Goal: Information Seeking & Learning: Learn about a topic

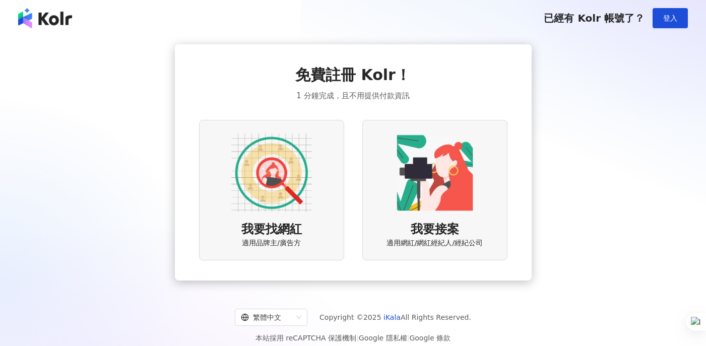
click at [280, 217] on div "我要找網紅 適用品牌主/廣告方" at bounding box center [271, 190] width 145 height 141
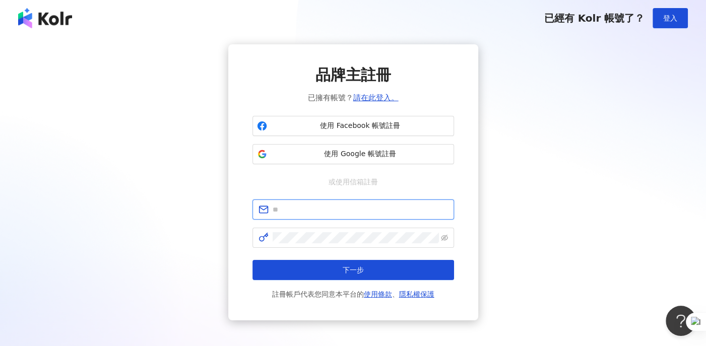
click at [315, 207] on input "text" at bounding box center [360, 209] width 175 height 11
type input "**********"
click at [308, 243] on span at bounding box center [354, 238] width 202 height 20
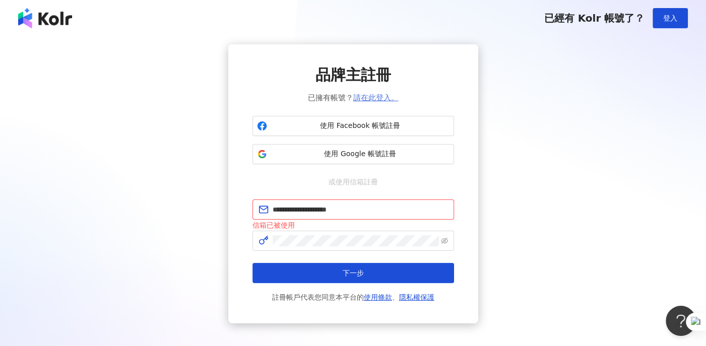
click at [390, 96] on link "請在此登入。" at bounding box center [375, 97] width 45 height 9
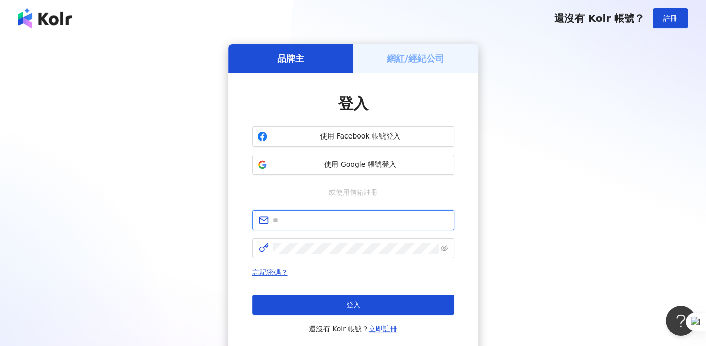
click at [332, 217] on input "text" at bounding box center [360, 220] width 175 height 11
type input "**********"
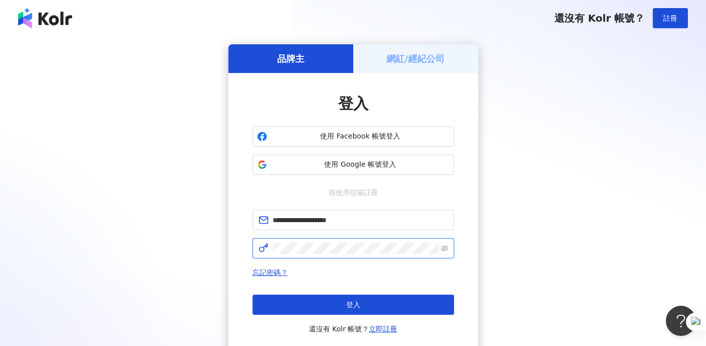
click button "登入" at bounding box center [354, 305] width 202 height 20
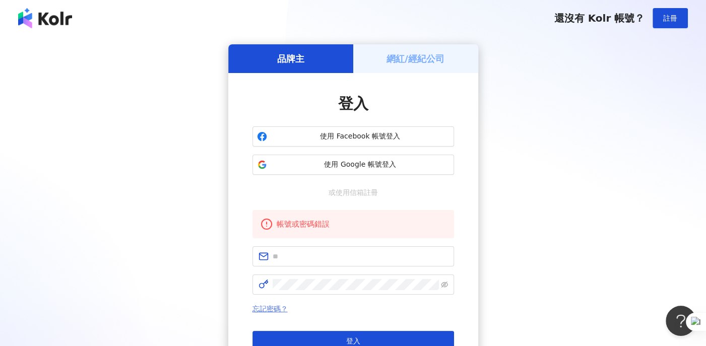
click at [279, 305] on link "忘記密碼？" at bounding box center [270, 309] width 35 height 8
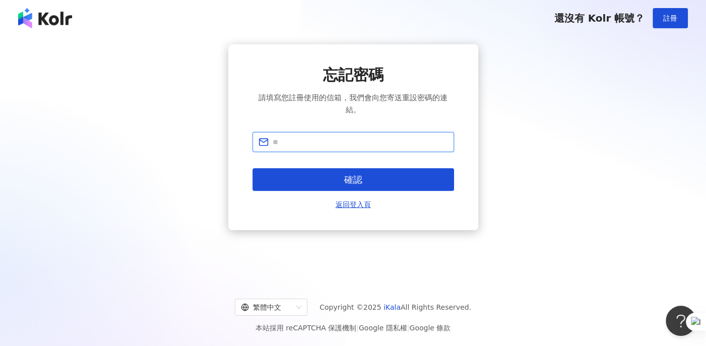
click at [303, 147] on input "text" at bounding box center [360, 142] width 175 height 11
type input "**********"
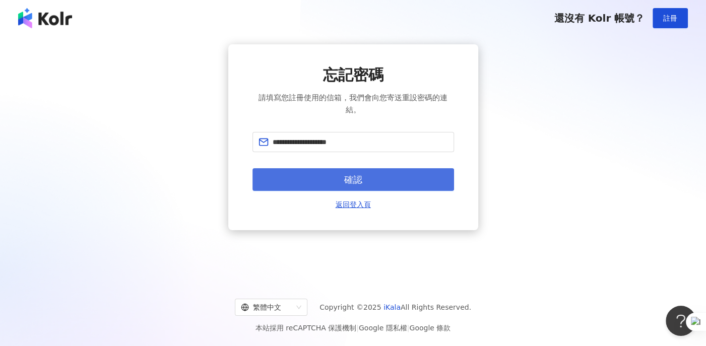
click at [323, 180] on button "確認" at bounding box center [354, 179] width 202 height 23
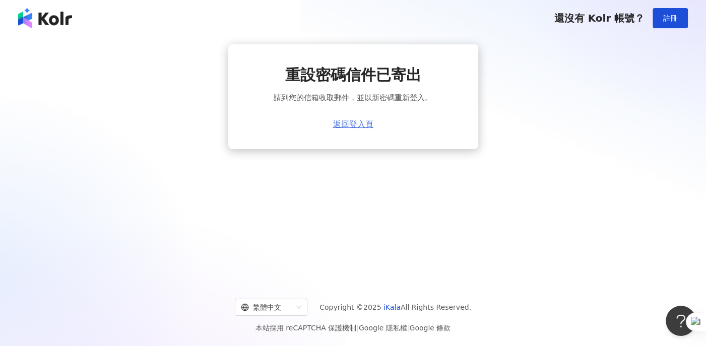
click at [352, 125] on link "返回登入頁" at bounding box center [353, 124] width 40 height 9
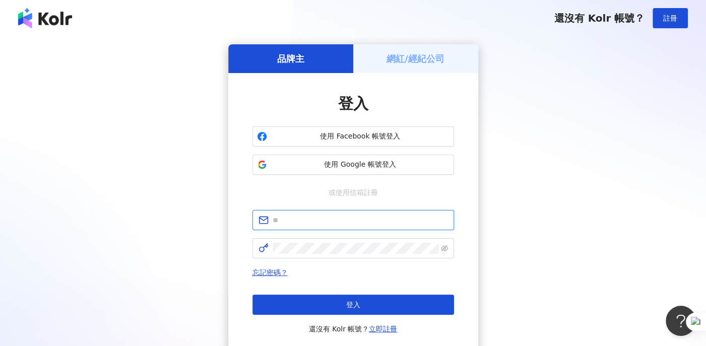
click at [332, 217] on input "text" at bounding box center [360, 220] width 175 height 11
type input "**********"
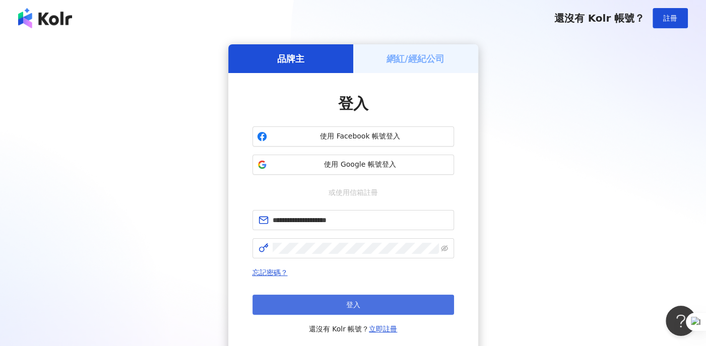
click at [346, 296] on button "登入" at bounding box center [354, 305] width 202 height 20
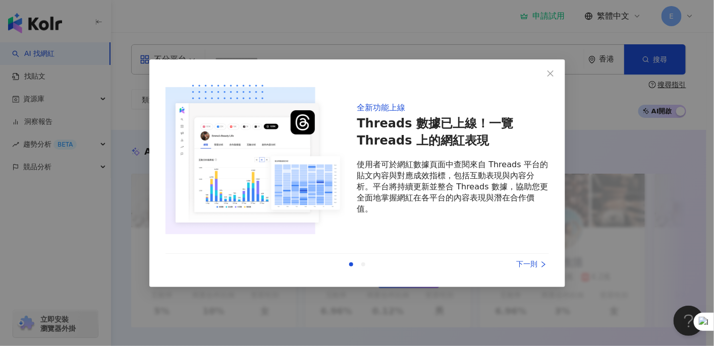
click at [364, 264] on div at bounding box center [363, 265] width 4 height 4
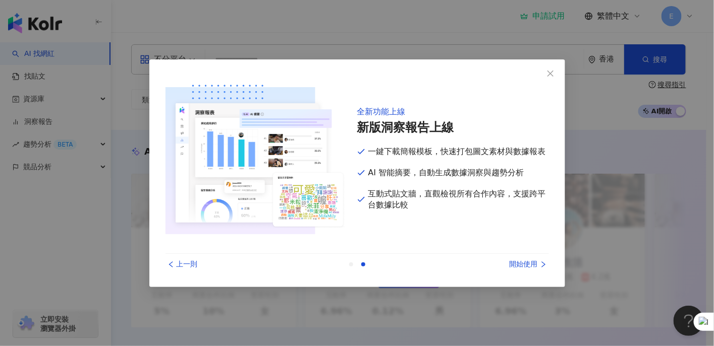
click at [533, 266] on div "開始使用" at bounding box center [511, 264] width 76 height 11
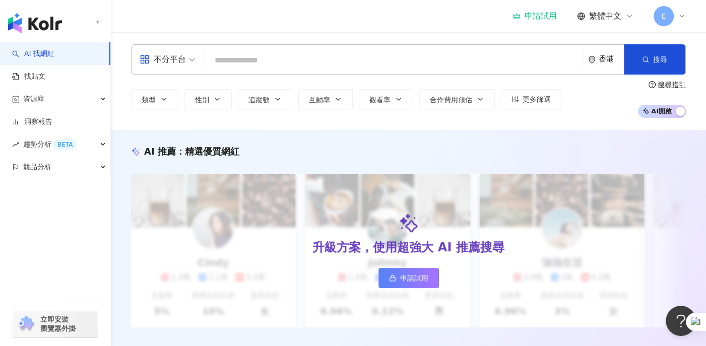
click at [192, 64] on span "不分平台" at bounding box center [167, 59] width 55 height 16
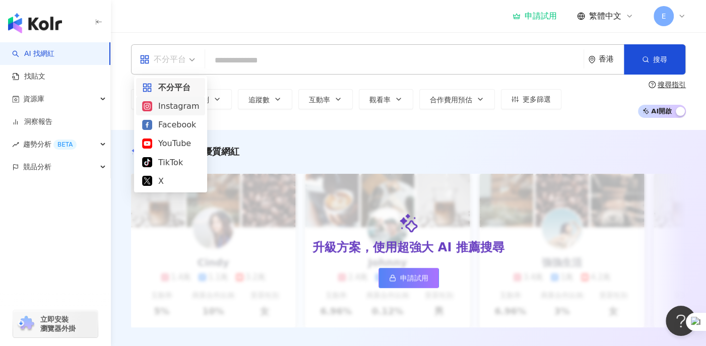
click at [177, 107] on div "Instagram" at bounding box center [170, 106] width 57 height 13
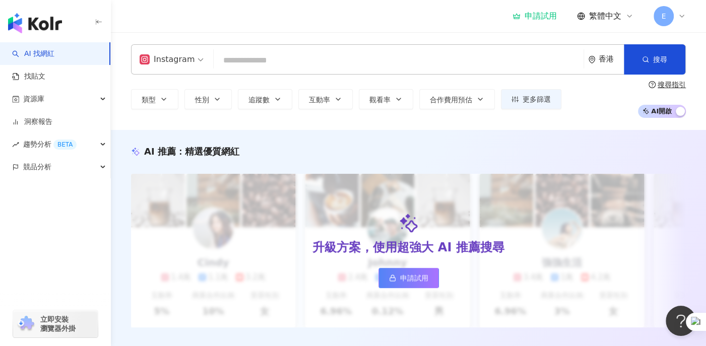
click at [258, 60] on input "search" at bounding box center [399, 60] width 362 height 19
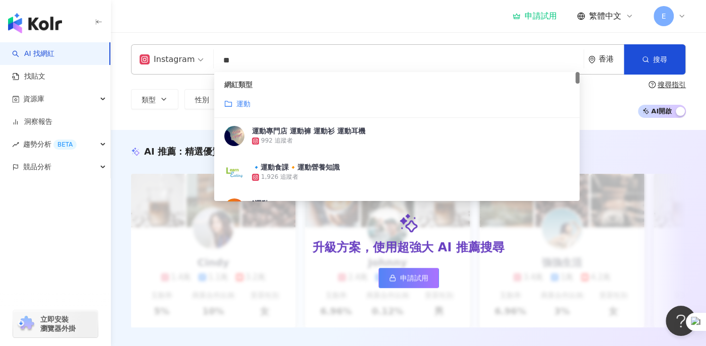
click at [275, 99] on div "運動" at bounding box center [396, 103] width 345 height 11
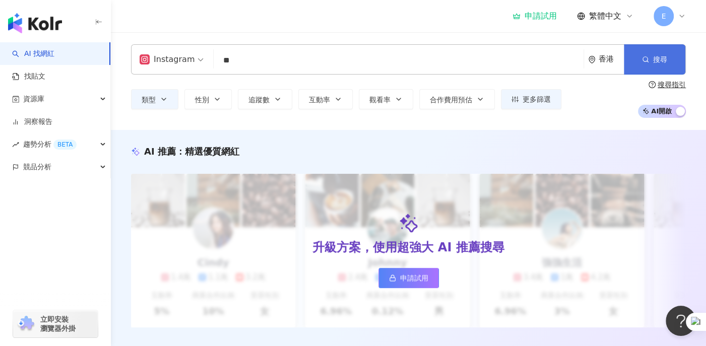
type input "**"
click at [655, 64] on span "搜尋" at bounding box center [661, 59] width 14 height 8
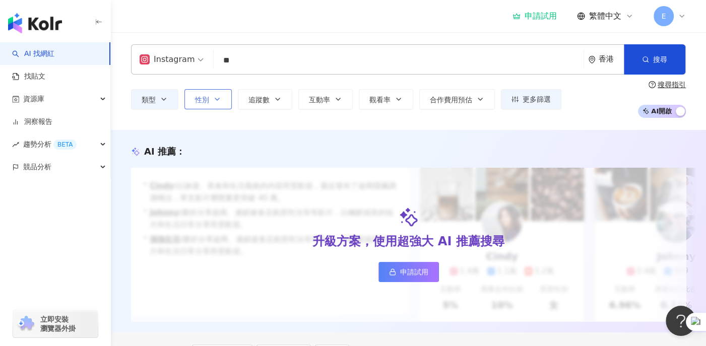
click at [205, 96] on span "性別" at bounding box center [202, 100] width 14 height 8
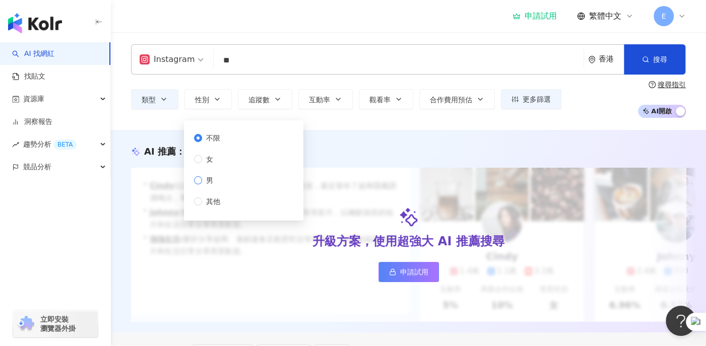
click at [212, 181] on span "男" at bounding box center [209, 180] width 15 height 11
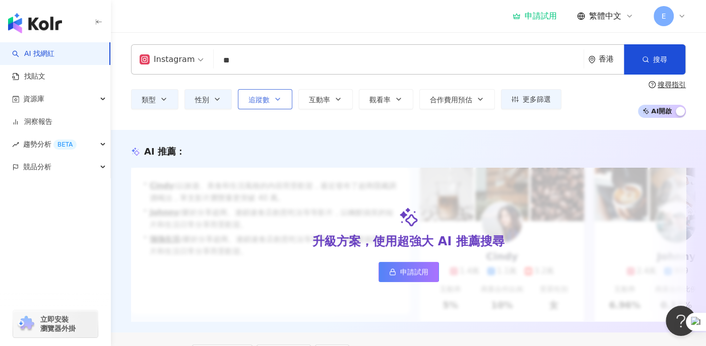
click at [283, 97] on button "追蹤數" at bounding box center [265, 99] width 54 height 20
click at [150, 102] on span "類型" at bounding box center [149, 100] width 14 height 8
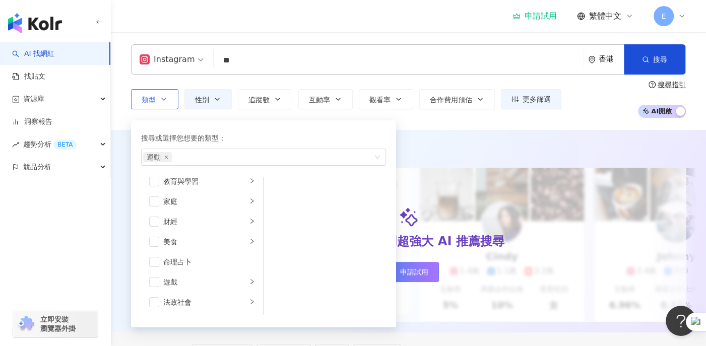
scroll to position [104, 0]
click at [231, 187] on div "家庭" at bounding box center [205, 186] width 84 height 11
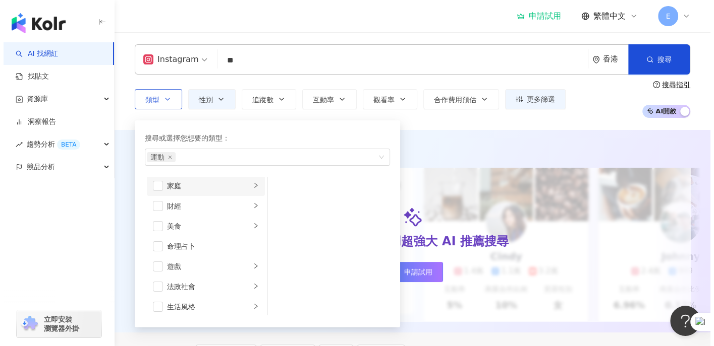
scroll to position [102, 0]
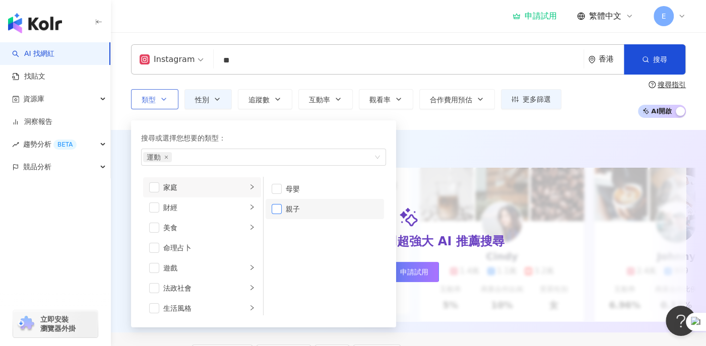
click at [277, 208] on span "button" at bounding box center [277, 209] width 10 height 10
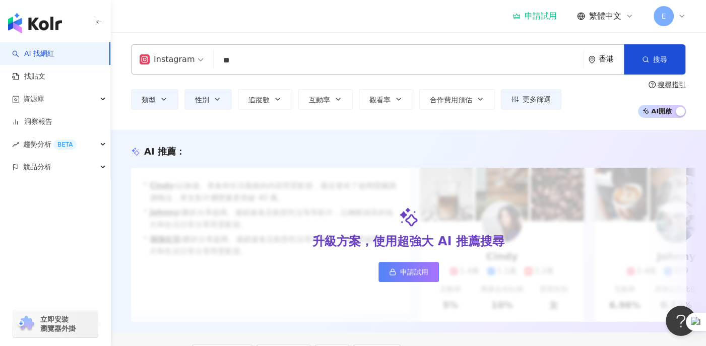
click at [356, 29] on div "申請試用 繁體中文 E" at bounding box center [408, 16] width 555 height 32
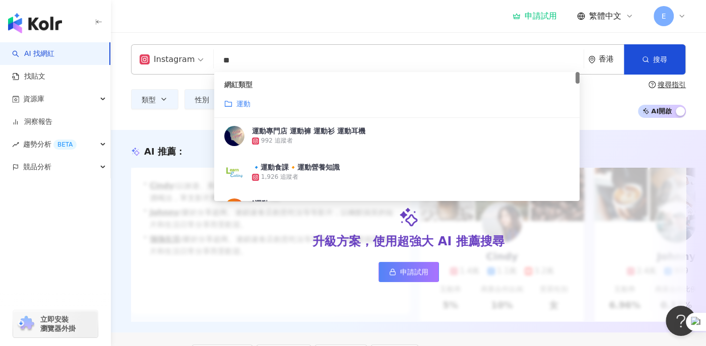
drag, startPoint x: 313, startPoint y: 65, endPoint x: 194, endPoint y: 52, distance: 120.2
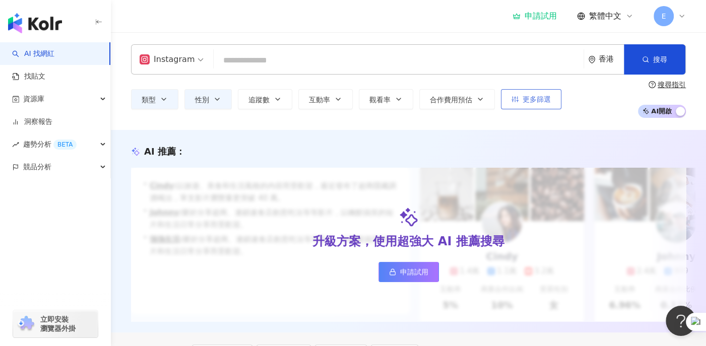
click at [538, 99] on span "更多篩選" at bounding box center [537, 99] width 28 height 8
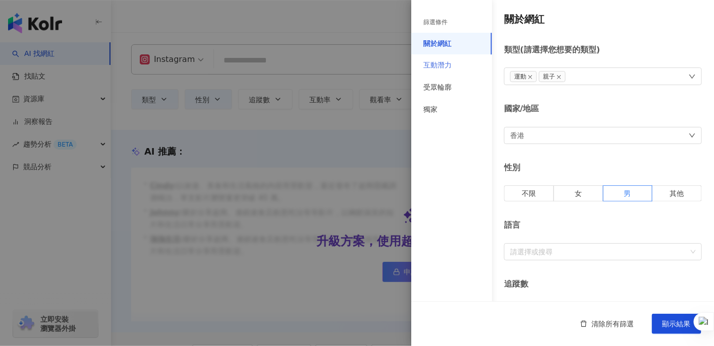
click at [463, 66] on div "互動潛力" at bounding box center [451, 65] width 81 height 22
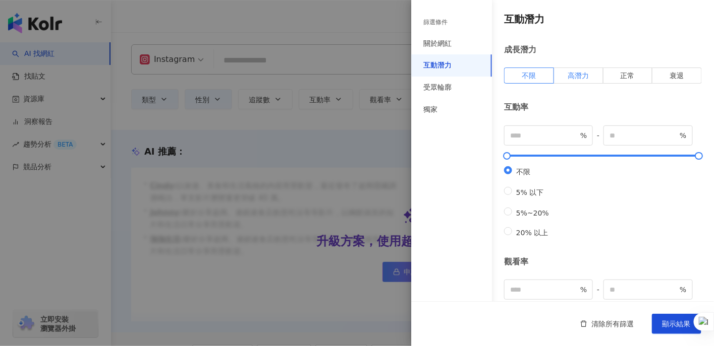
click at [590, 74] on label "高潛力" at bounding box center [578, 76] width 49 height 16
click at [543, 216] on span "5%~20%" at bounding box center [532, 213] width 41 height 8
type input "*"
type input "**"
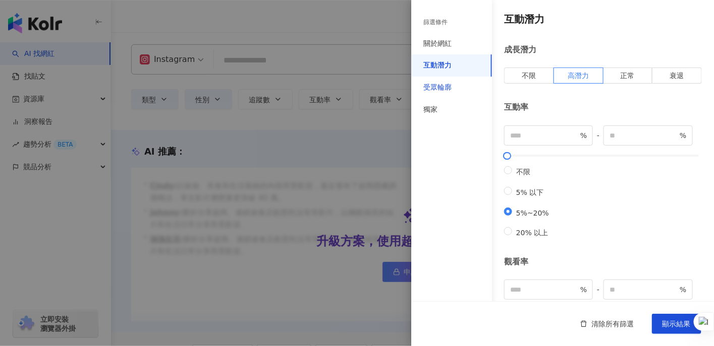
click at [438, 87] on div "受眾輪廓" at bounding box center [437, 88] width 28 height 10
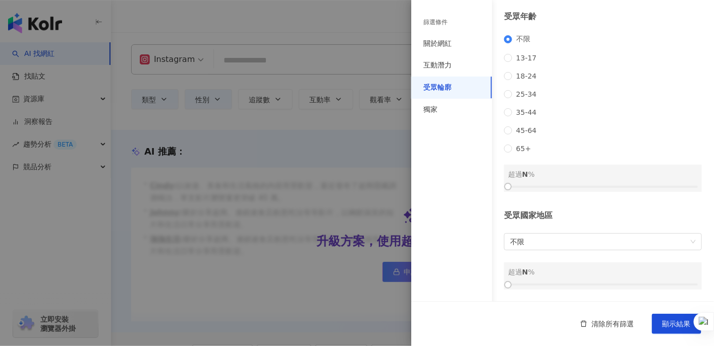
scroll to position [92, 0]
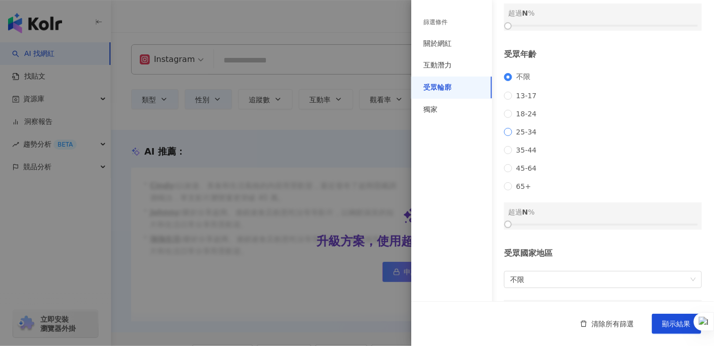
click at [519, 136] on span "25-34" at bounding box center [526, 132] width 29 height 8
drag, startPoint x: 543, startPoint y: 239, endPoint x: 583, endPoint y: 239, distance: 40.3
click at [583, 228] on div at bounding box center [603, 225] width 190 height 6
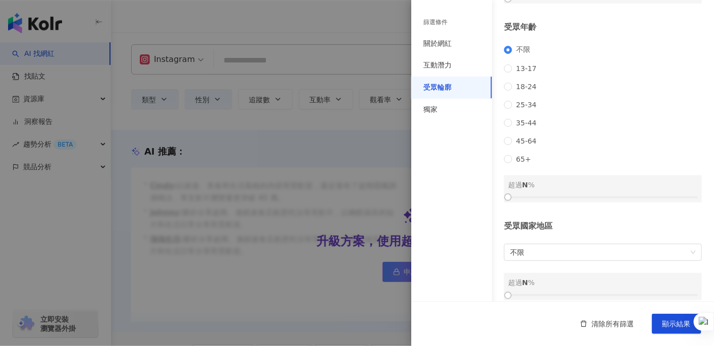
scroll to position [143, 0]
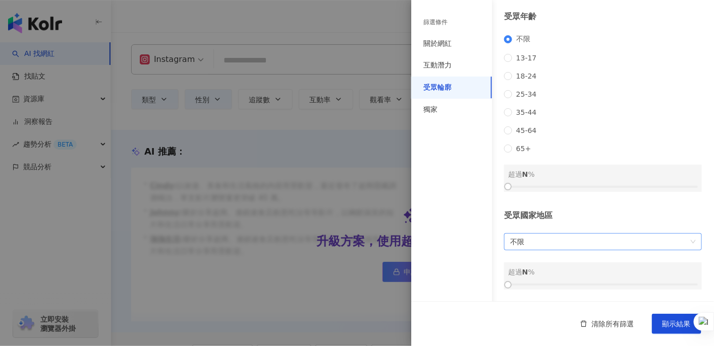
click at [540, 243] on span "不限" at bounding box center [603, 242] width 186 height 16
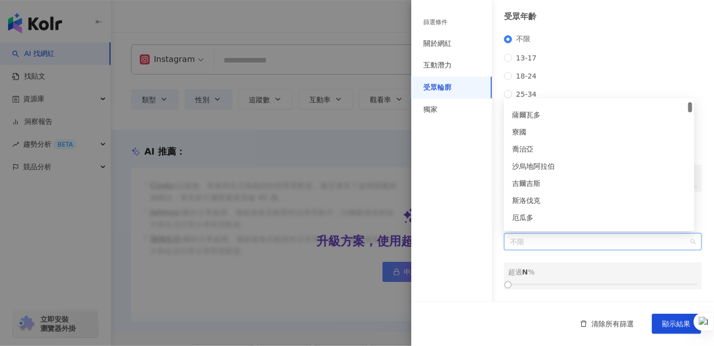
scroll to position [0, 0]
drag, startPoint x: 690, startPoint y: 222, endPoint x: 708, endPoint y: 96, distance: 127.4
click at [706, 96] on body "AI 找網紅 找貼文 資源庫 洞察報告 趨勢分析 BETA 競品分析 立即安裝 瀏覽器外掛 申請試用 繁體中文 E Instagram 香港 搜尋 custo…" at bounding box center [357, 173] width 714 height 346
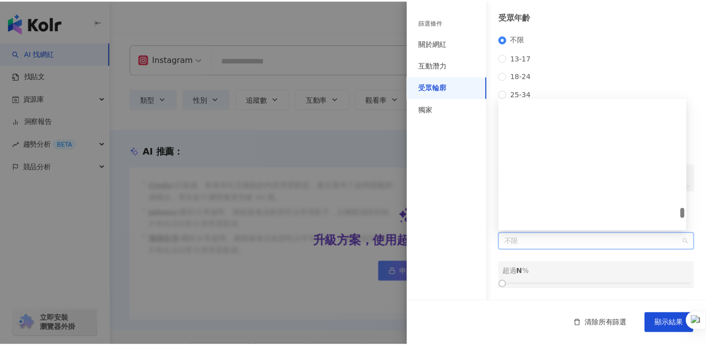
scroll to position [3328, 0]
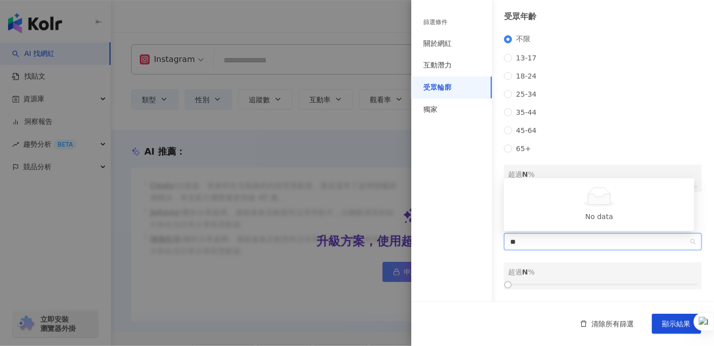
type input "*"
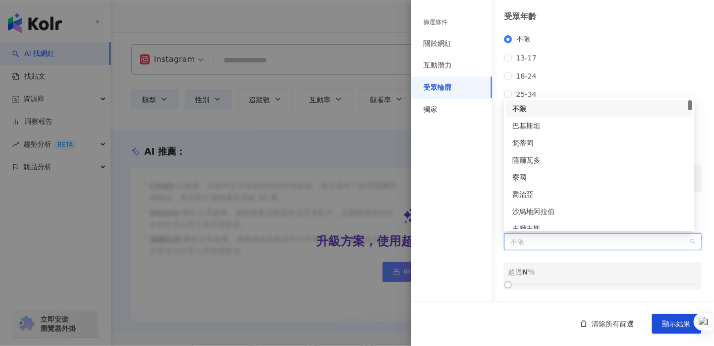
type input "*"
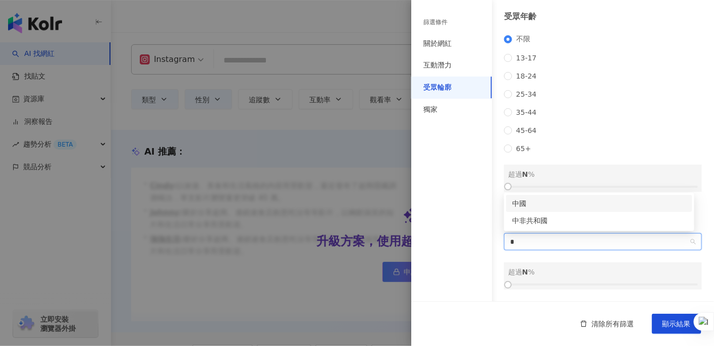
click at [626, 202] on div "中國" at bounding box center [599, 203] width 174 height 11
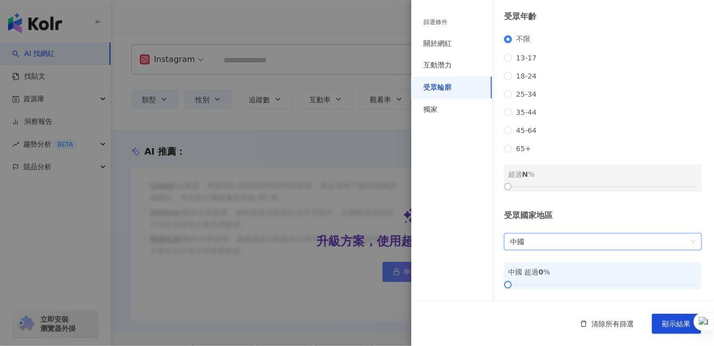
type input "*"
click at [626, 86] on div "不限 13-17 18-24 25-34 35-44 45-64 65+" at bounding box center [603, 94] width 198 height 118
click at [681, 322] on span "顯示結果" at bounding box center [676, 324] width 28 height 8
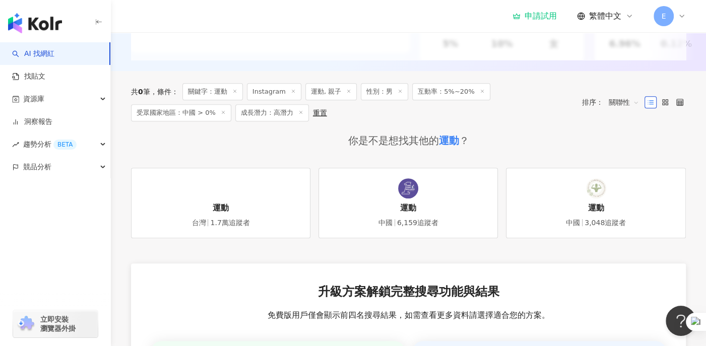
scroll to position [245, 0]
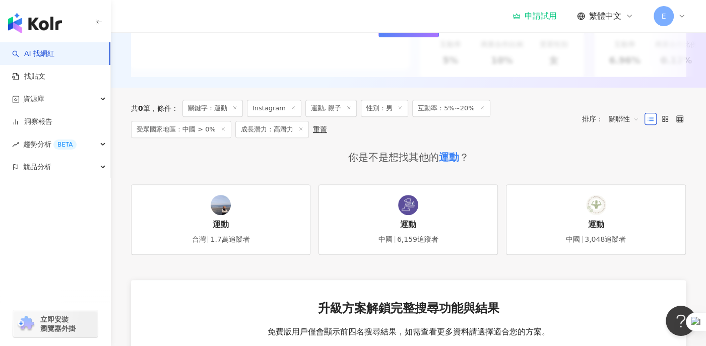
click at [39, 58] on link "AI 找網紅" at bounding box center [33, 54] width 42 height 10
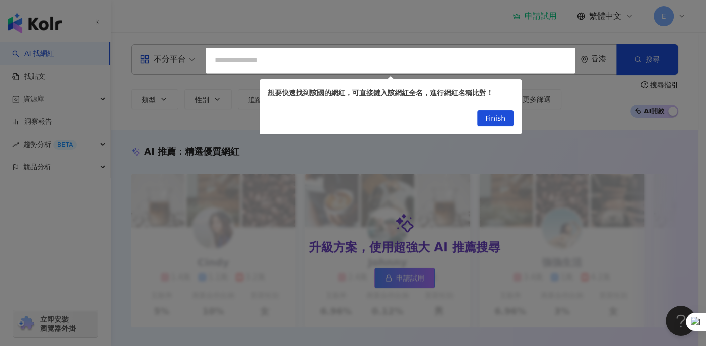
click at [364, 45] on div at bounding box center [353, 173] width 706 height 346
click at [359, 54] on div at bounding box center [353, 173] width 706 height 346
click at [348, 63] on div at bounding box center [353, 173] width 706 height 346
click at [493, 123] on span "Finish" at bounding box center [496, 119] width 20 height 16
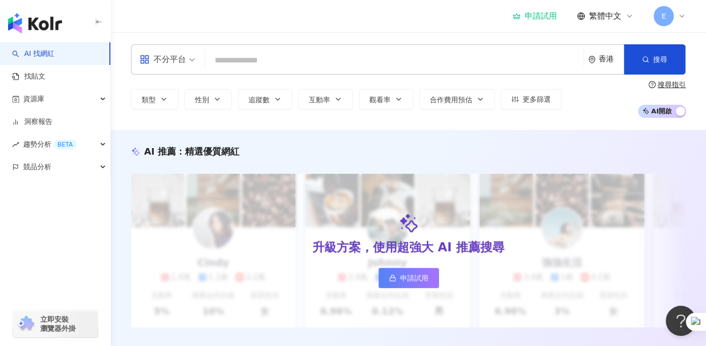
click at [417, 68] on input "search" at bounding box center [394, 60] width 371 height 19
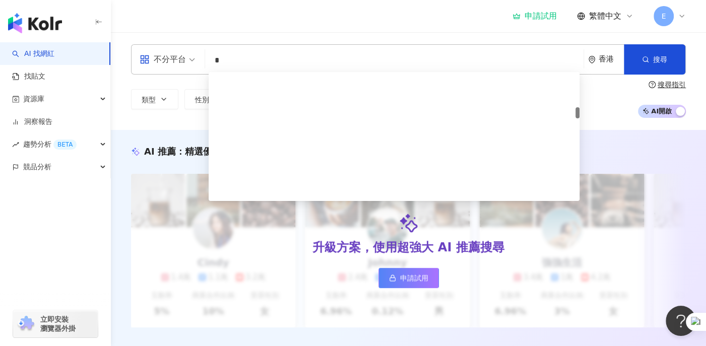
scroll to position [504, 0]
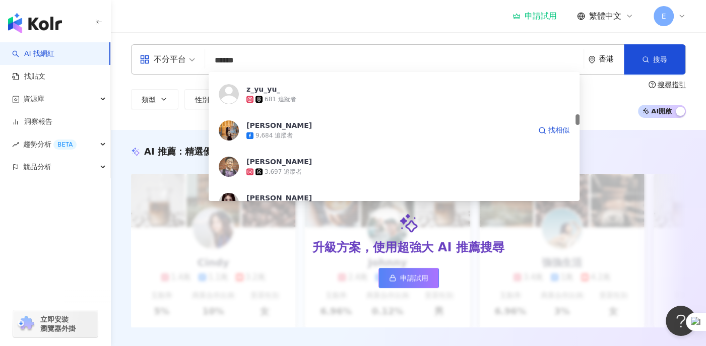
type input "**"
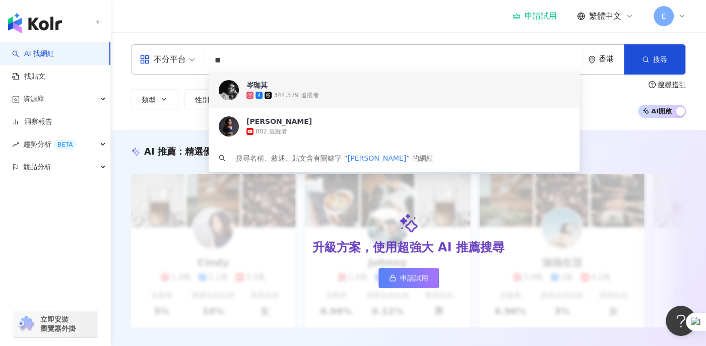
click at [319, 94] on div "344,379 追蹤者" at bounding box center [408, 95] width 323 height 10
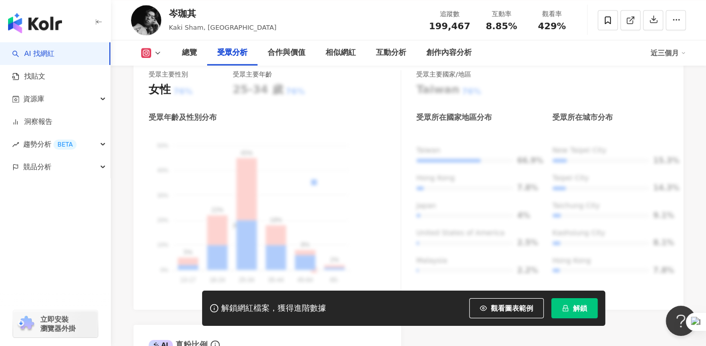
scroll to position [694, 0]
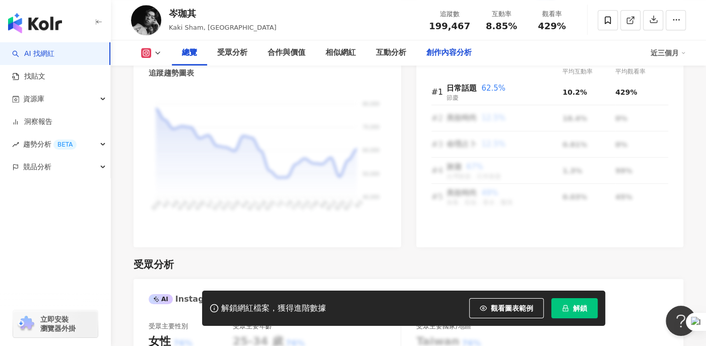
click at [454, 55] on div "創作內容分析" at bounding box center [449, 53] width 45 height 12
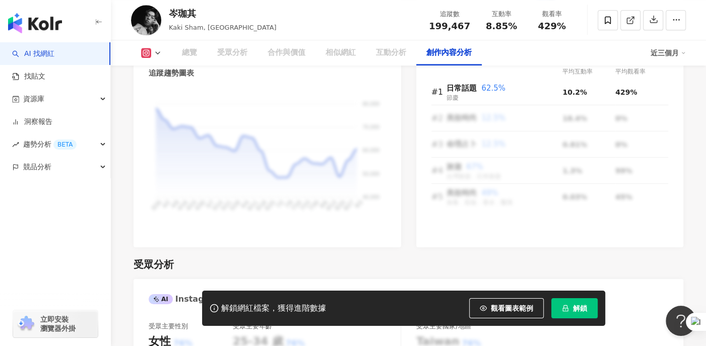
scroll to position [2887, 0]
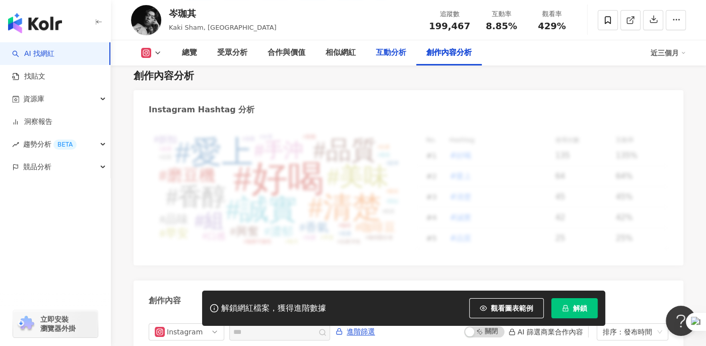
click at [397, 56] on div "互動分析" at bounding box center [391, 53] width 30 height 12
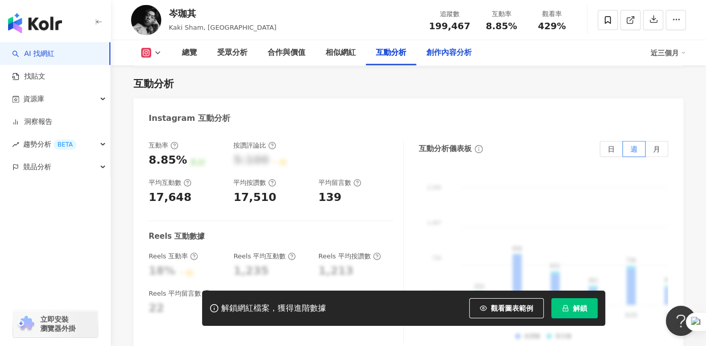
click at [443, 56] on div "創作內容分析" at bounding box center [449, 53] width 45 height 12
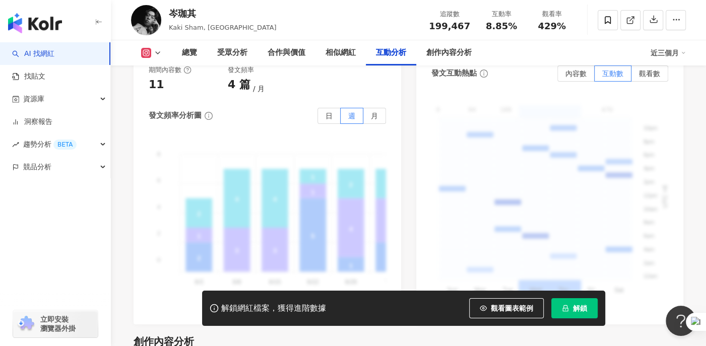
scroll to position [2604, 0]
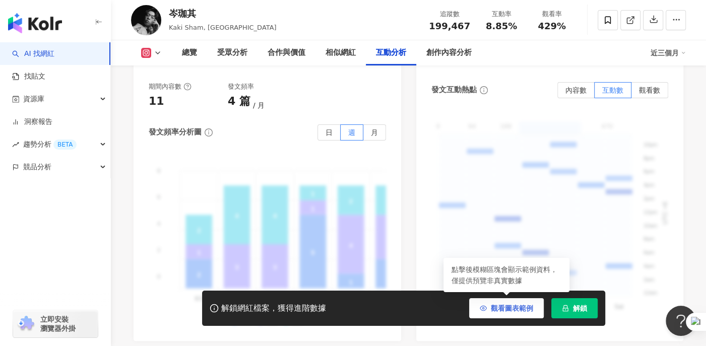
click at [511, 313] on span "觀看圖表範例" at bounding box center [512, 309] width 42 height 8
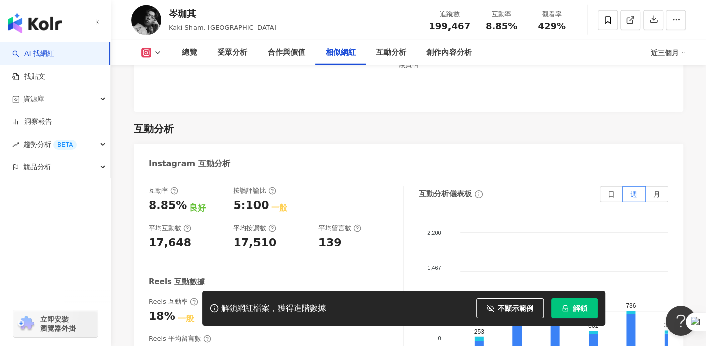
scroll to position [2001, 0]
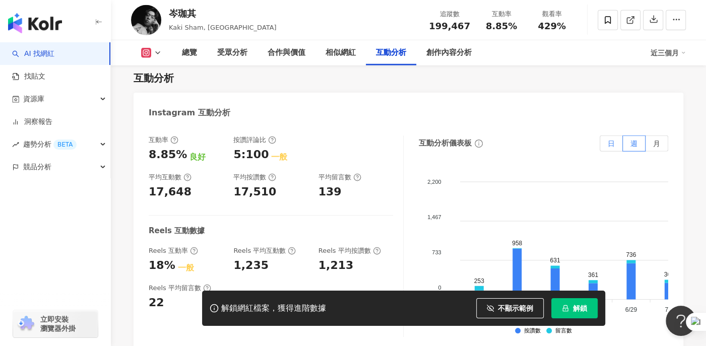
click at [613, 145] on span "日" at bounding box center [611, 144] width 7 height 8
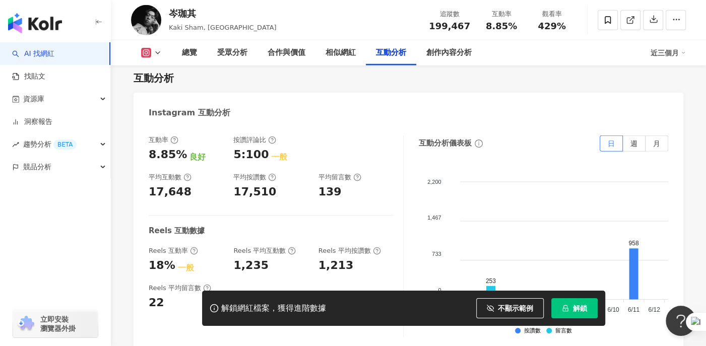
drag, startPoint x: 341, startPoint y: 293, endPoint x: 372, endPoint y: 311, distance: 36.2
click at [369, 318] on div "解鎖網紅檔案，獲得進階數據 不顯示範例 點擊後模糊區塊會顯示範例資料，僅提供預覽非真實數據 解鎖" at bounding box center [403, 308] width 403 height 35
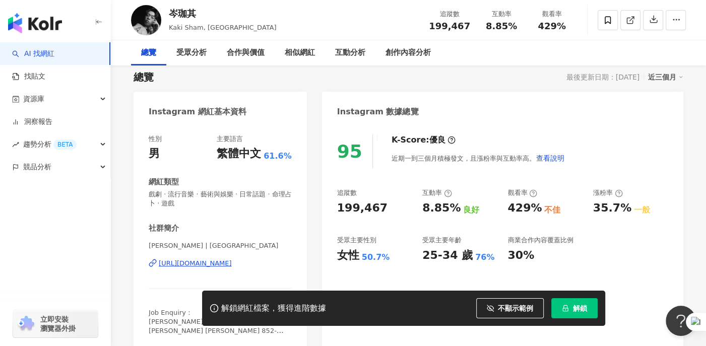
scroll to position [0, 0]
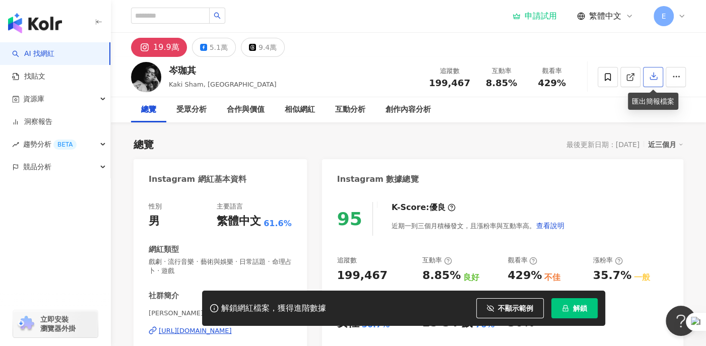
click at [652, 78] on icon "button" at bounding box center [653, 76] width 9 height 9
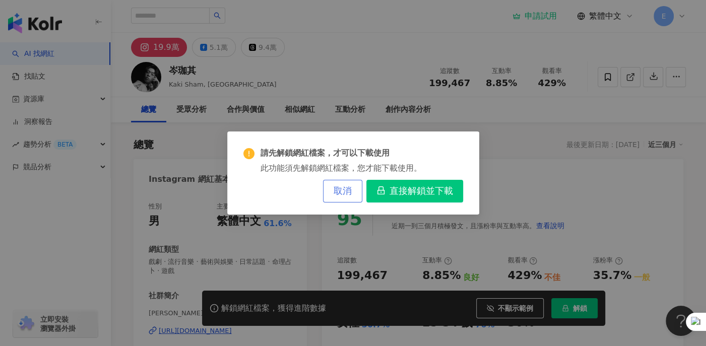
click at [353, 192] on button "取消" at bounding box center [342, 191] width 39 height 23
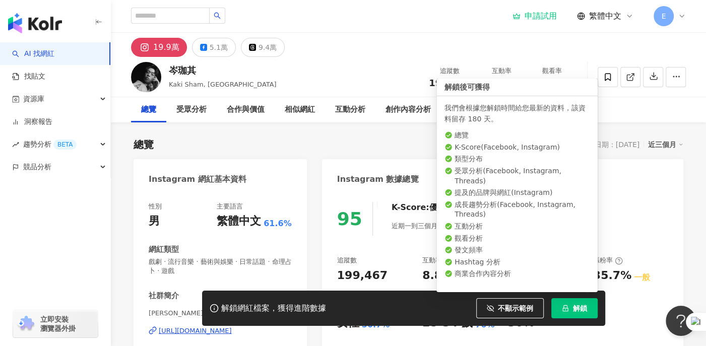
click at [581, 310] on span "解鎖" at bounding box center [580, 309] width 14 height 8
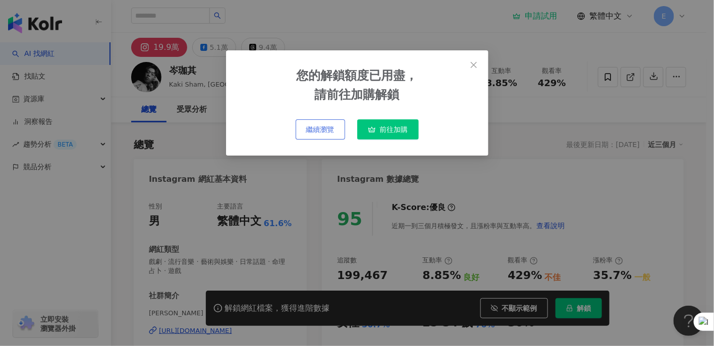
click at [329, 127] on span "繼續瀏覽" at bounding box center [320, 130] width 28 height 8
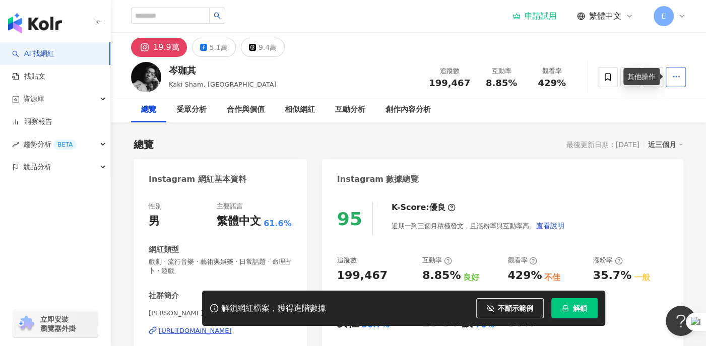
click at [675, 79] on icon "button" at bounding box center [676, 76] width 9 height 9
click at [665, 52] on div "19.9萬 5.1萬 9.4萬" at bounding box center [409, 45] width 596 height 24
click at [656, 78] on icon "button" at bounding box center [653, 76] width 9 height 9
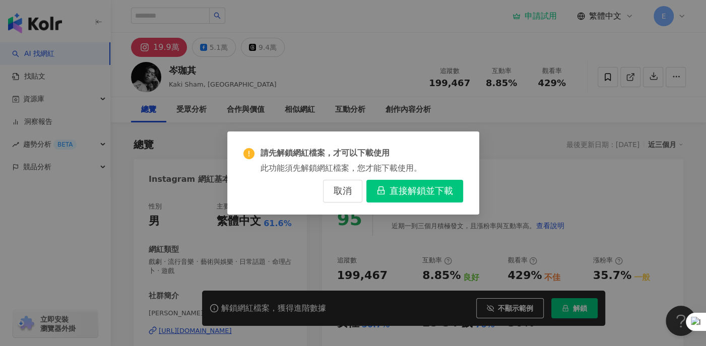
click at [537, 112] on div "請先解鎖網紅檔案，才可以下載使用 此功能須先解鎖網紅檔案，您才能下載使用。 取消 直接解鎖並下載" at bounding box center [353, 173] width 706 height 346
click at [422, 191] on span "直接解鎖並下載" at bounding box center [422, 191] width 64 height 11
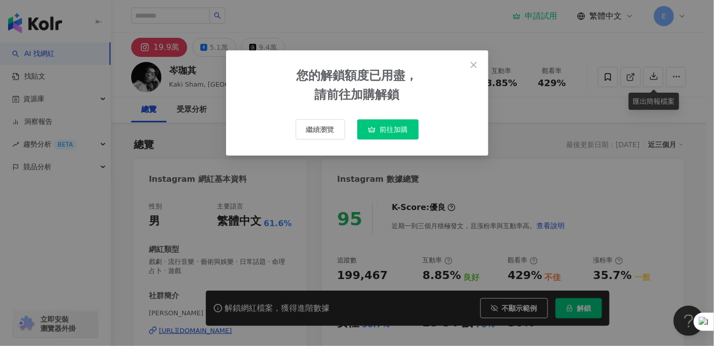
click at [400, 132] on span "前往加購" at bounding box center [394, 130] width 28 height 8
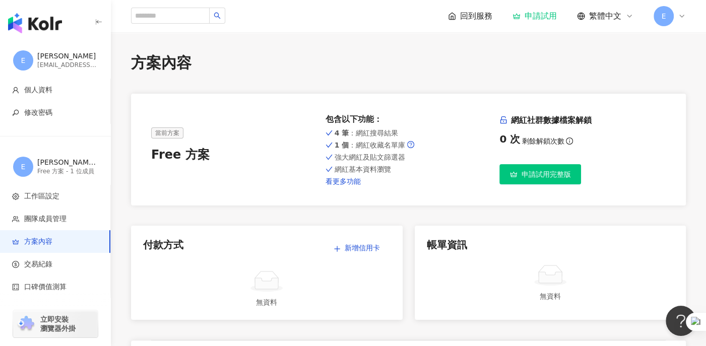
click at [355, 181] on link "看更多功能" at bounding box center [409, 181] width 166 height 8
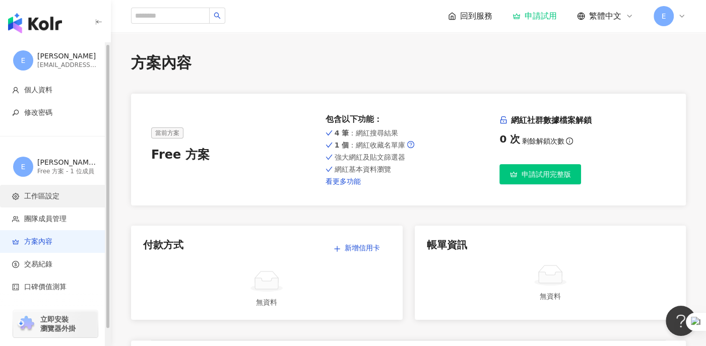
scroll to position [18, 0]
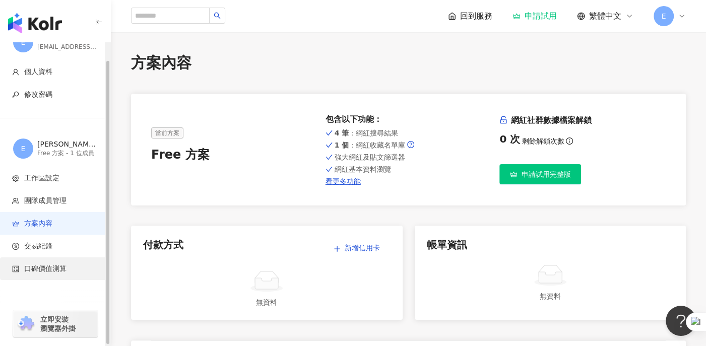
click at [45, 268] on span "口碑價值測算" at bounding box center [45, 269] width 42 height 10
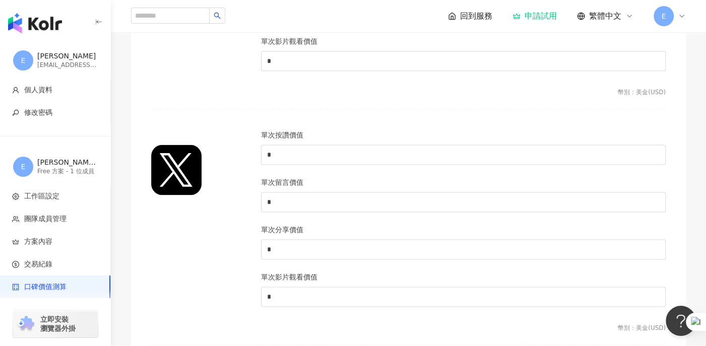
scroll to position [1071, 0]
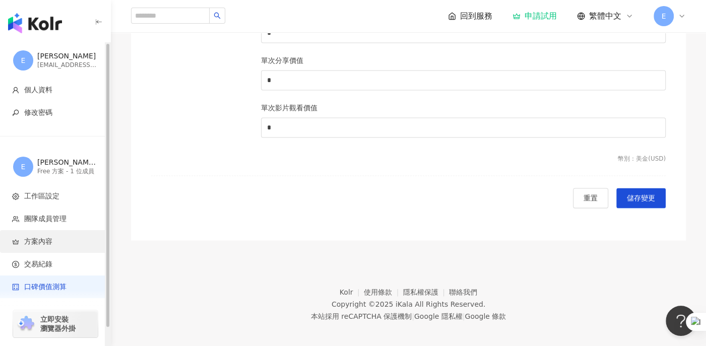
click at [71, 239] on span "方案內容" at bounding box center [57, 242] width 90 height 10
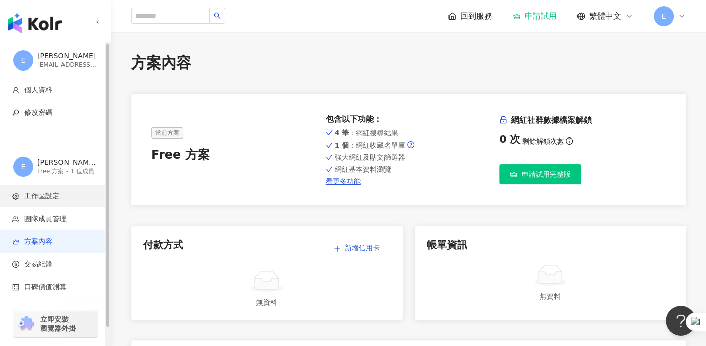
click at [64, 199] on span "工作區設定" at bounding box center [57, 197] width 90 height 10
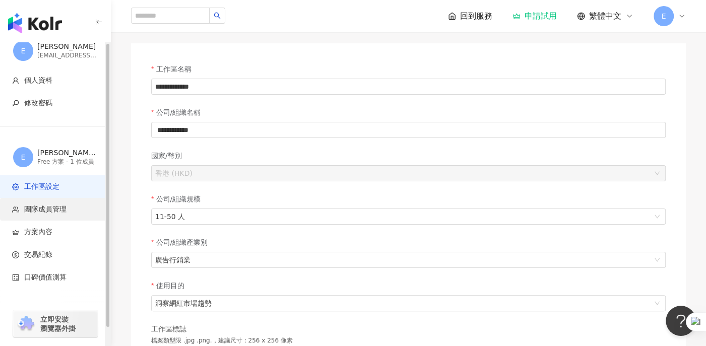
scroll to position [18, 0]
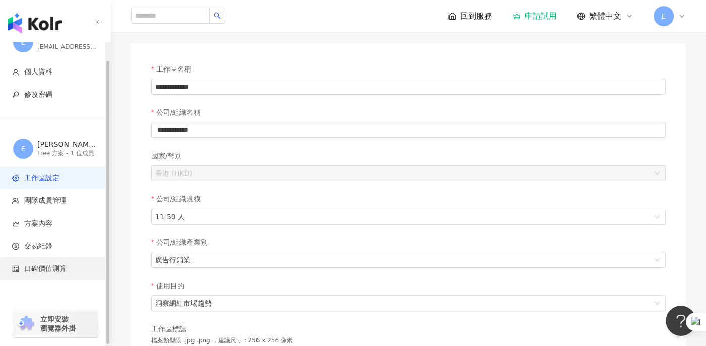
click at [53, 269] on span "口碑價值測算" at bounding box center [45, 269] width 42 height 10
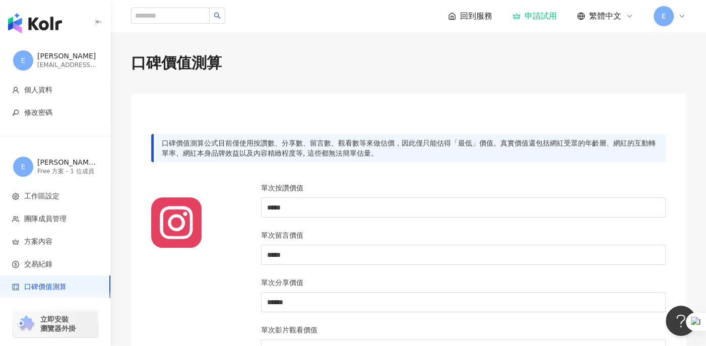
click at [473, 16] on span "回到服務" at bounding box center [476, 16] width 32 height 11
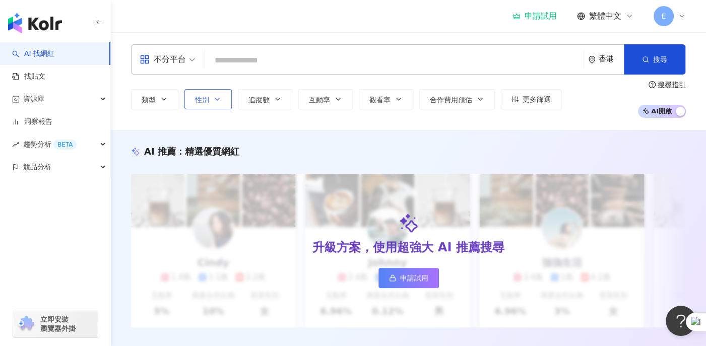
click at [223, 101] on button "性別" at bounding box center [208, 99] width 47 height 20
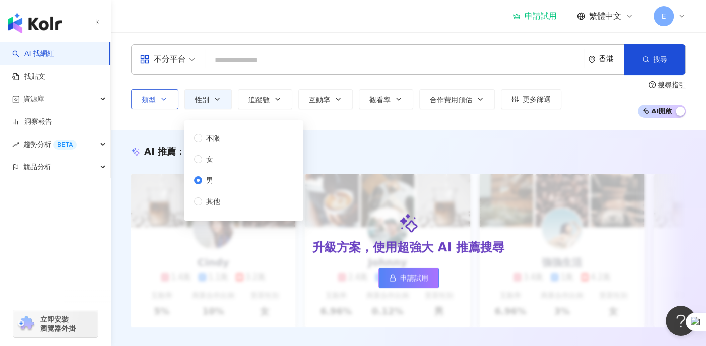
click at [162, 98] on icon "button" at bounding box center [164, 99] width 4 height 2
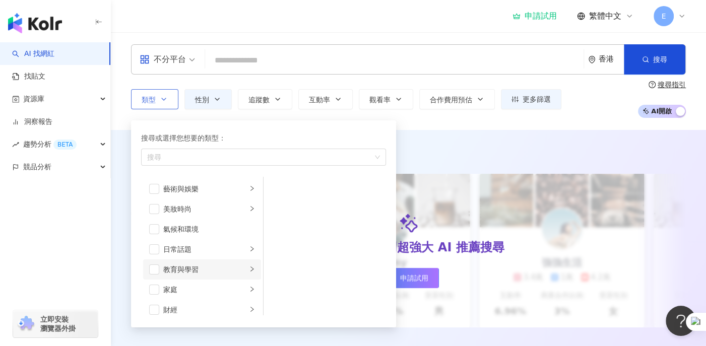
scroll to position [50, 0]
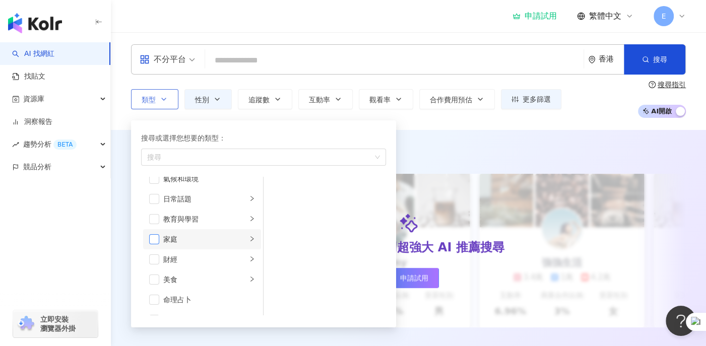
click at [153, 239] on span "button" at bounding box center [154, 239] width 10 height 10
click at [349, 37] on div "不分平台 香港 搜尋 類型 搜尋或選擇您想要的類型： 家庭 藝術與娛樂 美妝時尚 氣候和環境 日常話題 教育與學習 家庭 財經 美食 命理占卜 遊戲 法政社會…" at bounding box center [409, 81] width 596 height 98
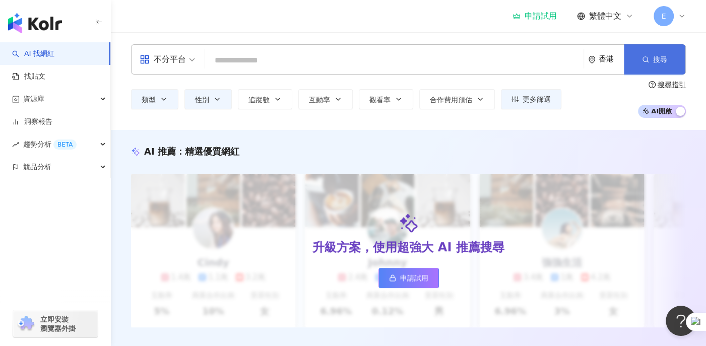
click at [645, 52] on button "搜尋" at bounding box center [655, 59] width 62 height 30
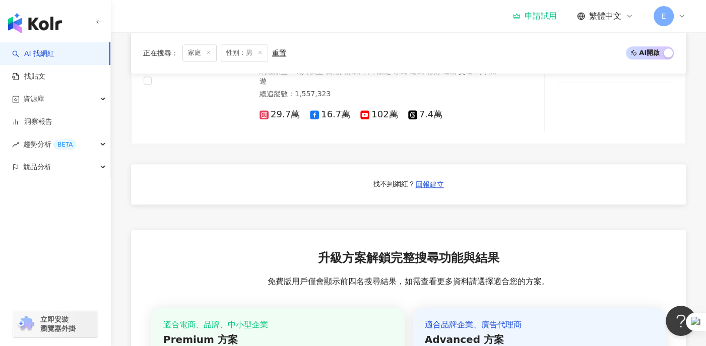
scroll to position [504, 0]
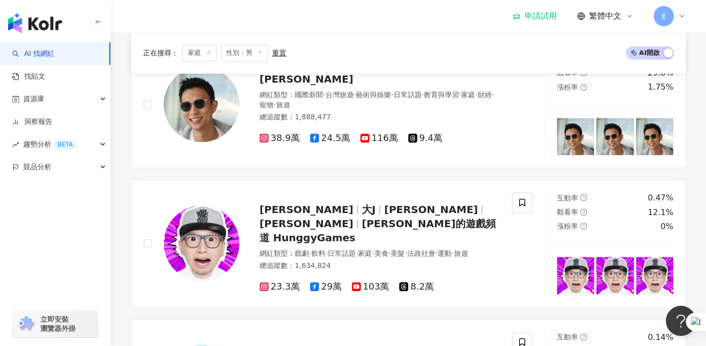
click at [210, 50] on icon at bounding box center [208, 52] width 5 height 5
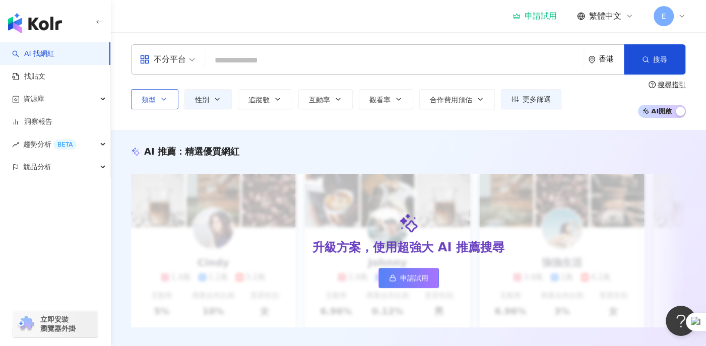
click at [162, 98] on icon "button" at bounding box center [164, 99] width 8 height 8
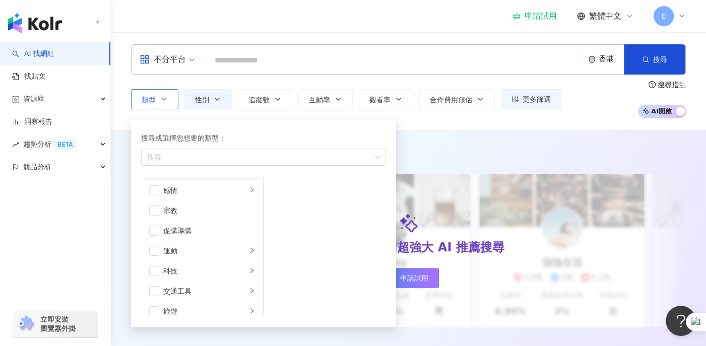
scroll to position [349, 0]
click at [159, 222] on li "運動" at bounding box center [202, 223] width 118 height 20
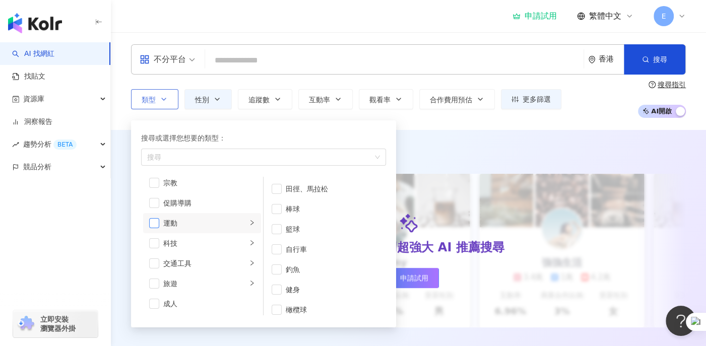
click at [152, 224] on span "button" at bounding box center [154, 223] width 10 height 10
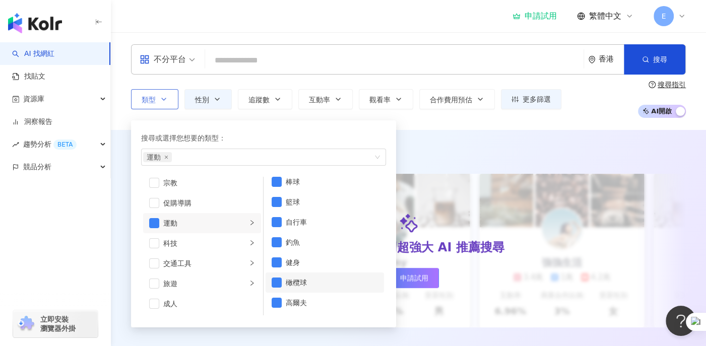
scroll to position [0, 0]
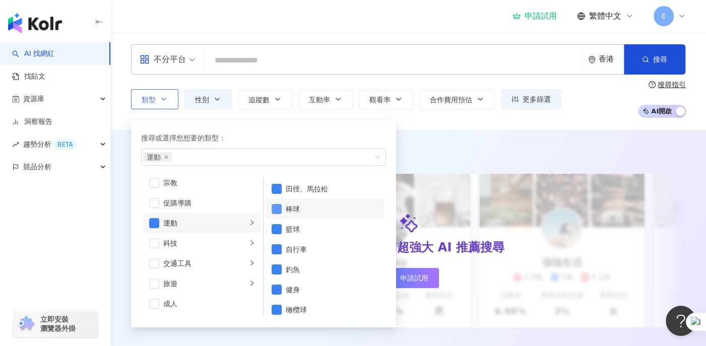
click at [277, 210] on span "button" at bounding box center [277, 209] width 10 height 10
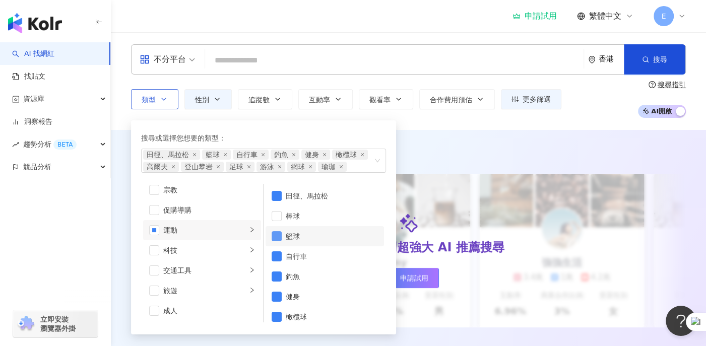
click at [274, 235] on span "button" at bounding box center [277, 236] width 10 height 10
click at [272, 260] on span "button" at bounding box center [277, 257] width 10 height 10
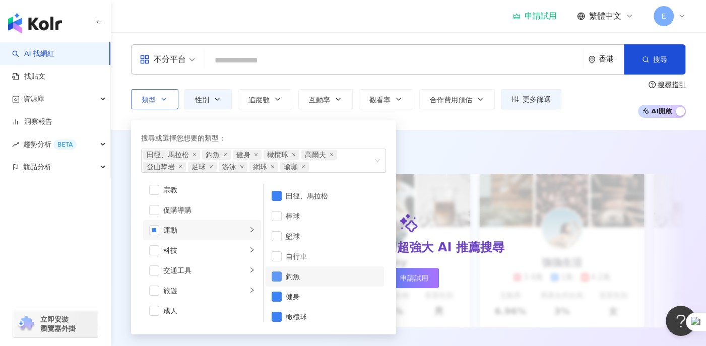
click at [273, 280] on span "button" at bounding box center [277, 277] width 10 height 10
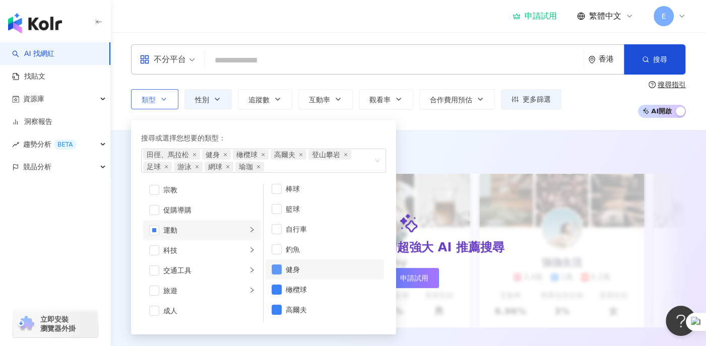
scroll to position [50, 0]
click at [274, 269] on span "button" at bounding box center [277, 267] width 10 height 10
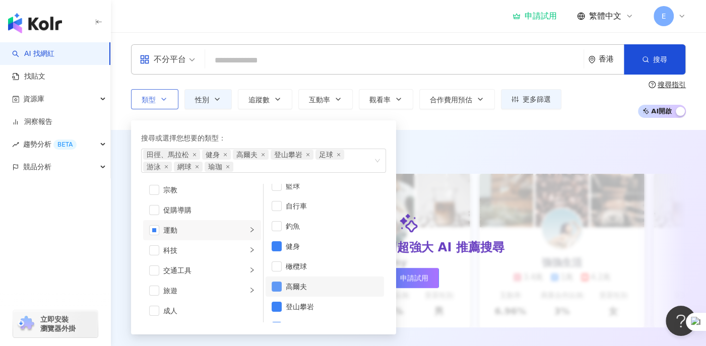
click at [275, 286] on span "button" at bounding box center [277, 287] width 10 height 10
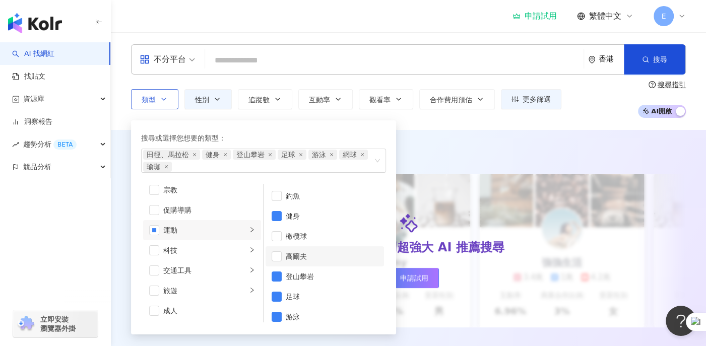
scroll to position [127, 0]
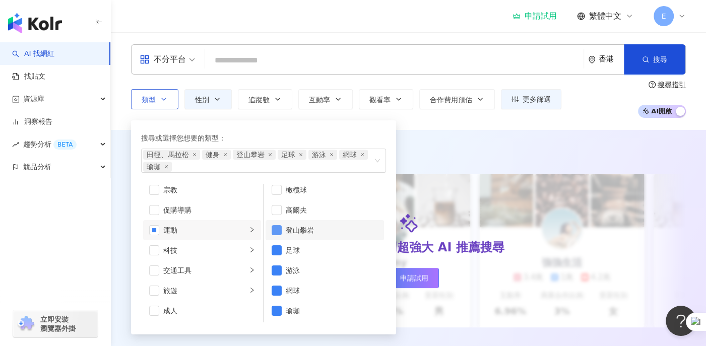
click at [275, 231] on span "button" at bounding box center [277, 230] width 10 height 10
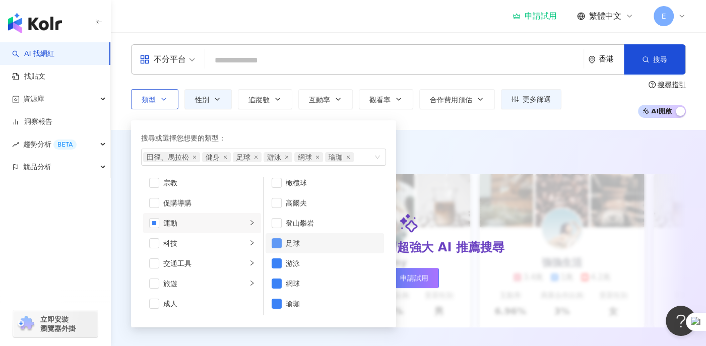
click at [274, 243] on span "button" at bounding box center [277, 244] width 10 height 10
drag, startPoint x: 276, startPoint y: 302, endPoint x: 274, endPoint y: 282, distance: 19.7
click at [276, 301] on span "button" at bounding box center [277, 304] width 10 height 10
click at [274, 282] on span "button" at bounding box center [277, 284] width 10 height 10
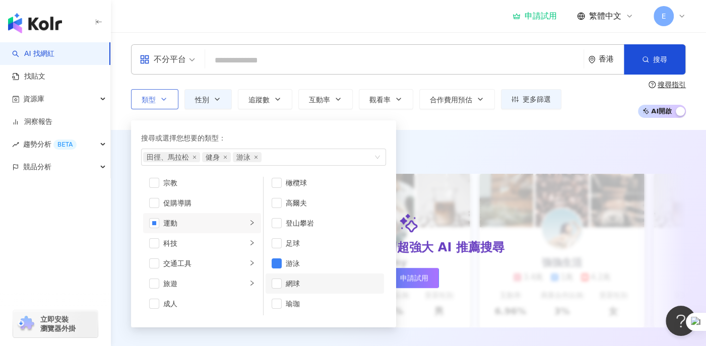
scroll to position [0, 0]
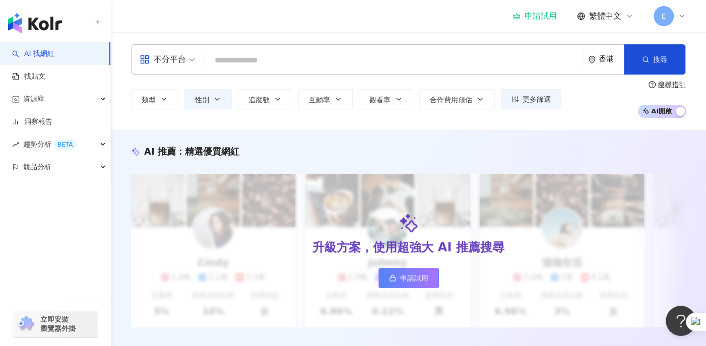
click at [427, 25] on div "申請試用 繁體中文 E" at bounding box center [408, 16] width 555 height 32
click at [644, 58] on icon "button" at bounding box center [645, 59] width 7 height 7
click at [653, 59] on button "搜尋" at bounding box center [655, 59] width 62 height 30
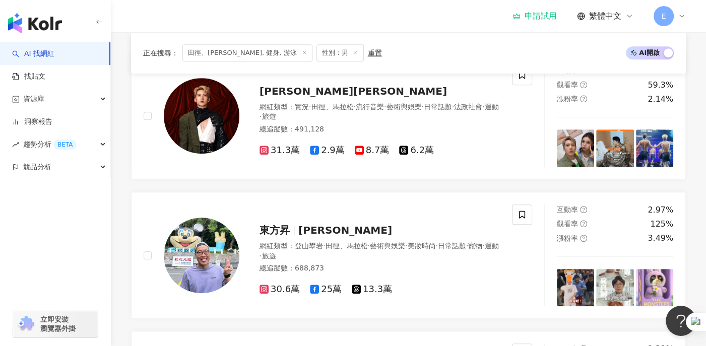
scroll to position [50, 0]
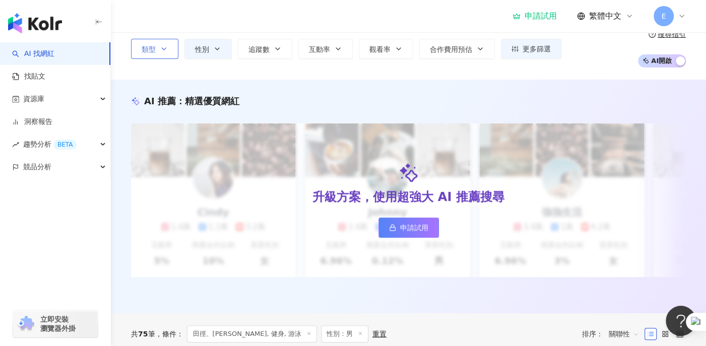
click at [164, 52] on icon "button" at bounding box center [164, 49] width 8 height 8
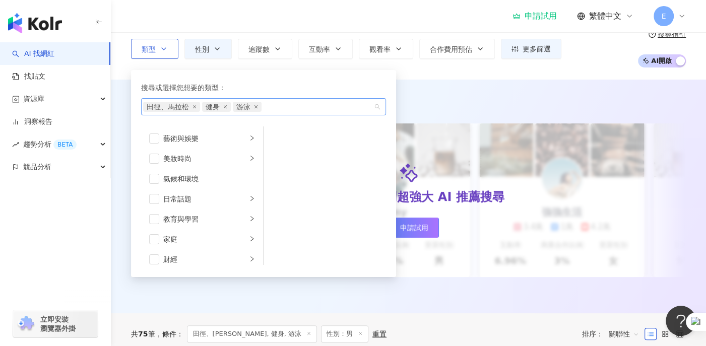
click at [256, 106] on icon "close" at bounding box center [256, 106] width 3 height 3
drag, startPoint x: 225, startPoint y: 104, endPoint x: 203, endPoint y: 111, distance: 23.1
click at [225, 105] on icon "close" at bounding box center [225, 107] width 4 height 4
click at [193, 107] on icon "close" at bounding box center [195, 107] width 4 height 4
click at [156, 138] on span "button" at bounding box center [154, 139] width 10 height 10
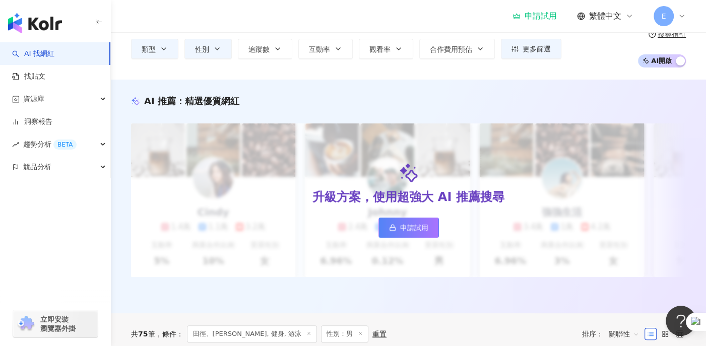
drag, startPoint x: 497, startPoint y: 79, endPoint x: 553, endPoint y: 77, distance: 56.0
click at [497, 80] on div "AI 推薦 ： 精選優質網紅 升級方案，使用超強大 AI 推薦搜尋 申請試用 Cindy 1.4萬 1.1萬 3.2萬 互動率 5% 商業合作比例 10% 受…" at bounding box center [409, 197] width 596 height 234
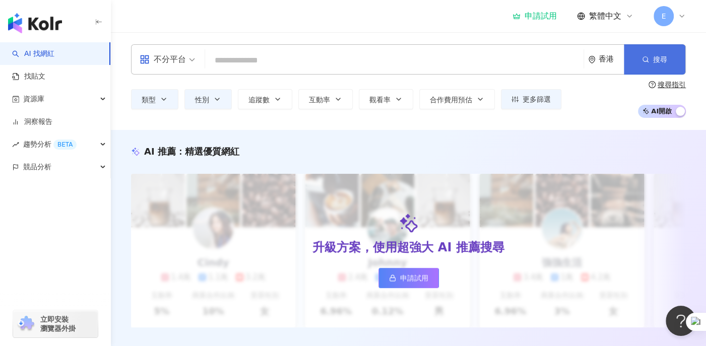
click at [646, 67] on button "搜尋" at bounding box center [655, 59] width 62 height 30
click at [158, 104] on button "類型" at bounding box center [154, 99] width 47 height 20
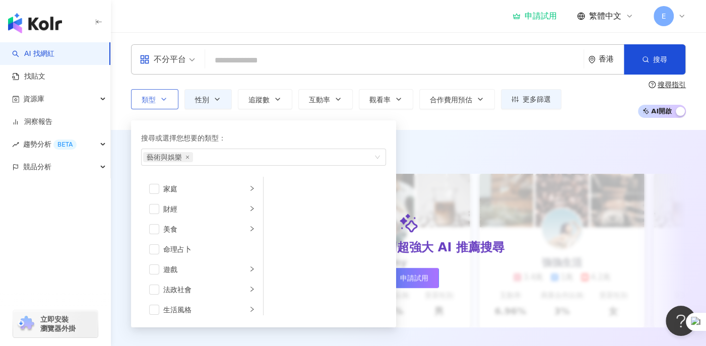
scroll to position [151, 0]
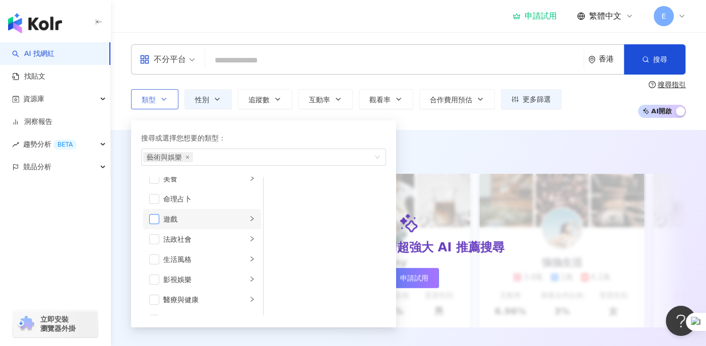
click at [155, 220] on span "button" at bounding box center [154, 219] width 10 height 10
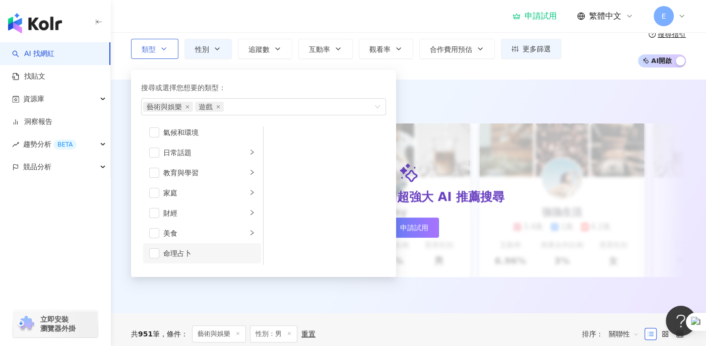
scroll to position [0, 0]
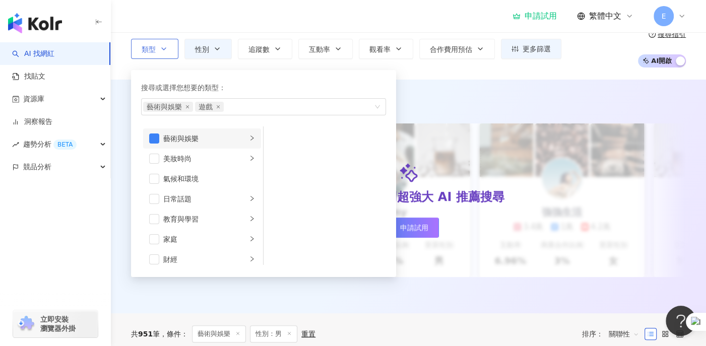
click at [249, 139] on icon "right" at bounding box center [252, 138] width 6 height 6
click at [217, 138] on div "藝術與娛樂" at bounding box center [205, 138] width 84 height 11
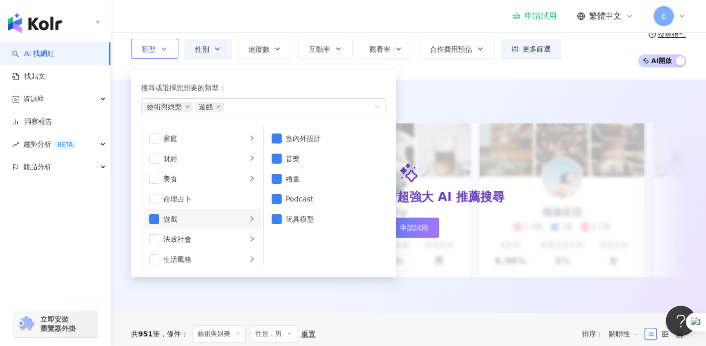
scroll to position [151, 0]
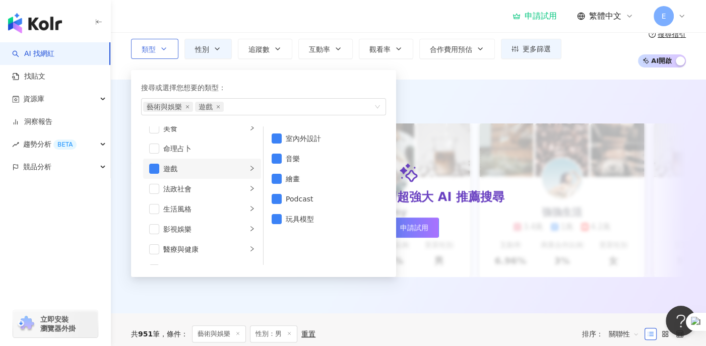
click at [191, 166] on div "遊戲" at bounding box center [205, 168] width 84 height 11
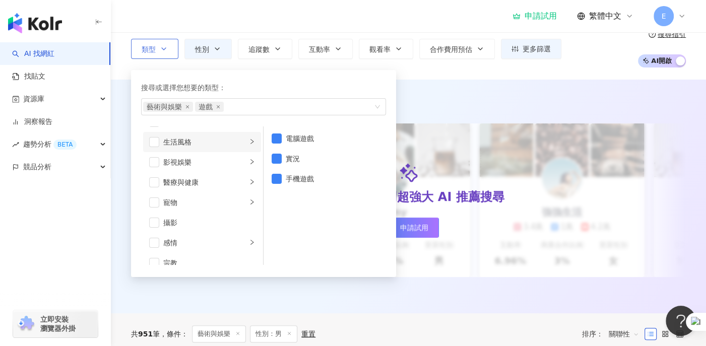
scroll to position [202, 0]
click at [156, 159] on span "button" at bounding box center [154, 159] width 10 height 10
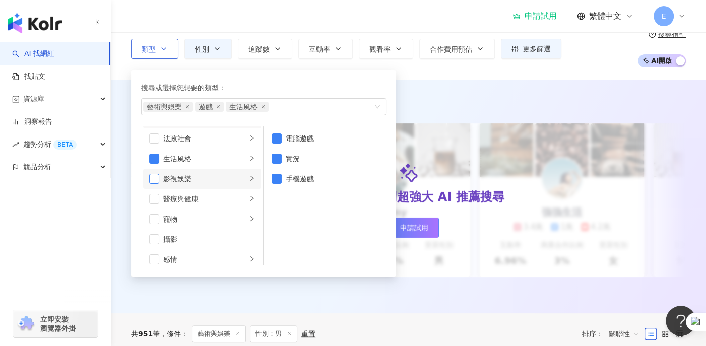
click at [155, 177] on span "button" at bounding box center [154, 179] width 10 height 10
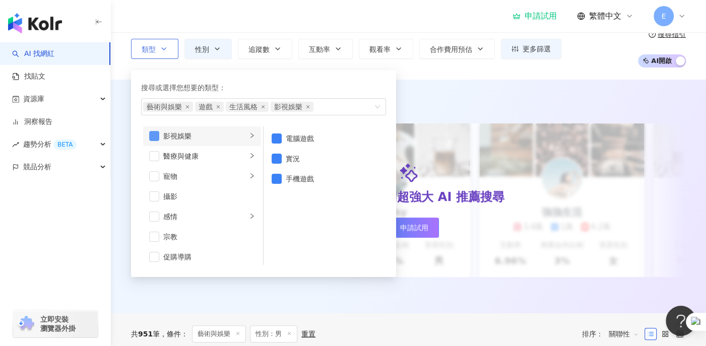
scroll to position [303, 0]
click at [557, 90] on div "AI 推薦 ： 精選優質網紅 升級方案，使用超強大 AI 推薦搜尋 申請試用 Cindy 1.4萬 1.1萬 3.2萬 互動率 5% 商業合作比例 10% 受…" at bounding box center [409, 197] width 596 height 234
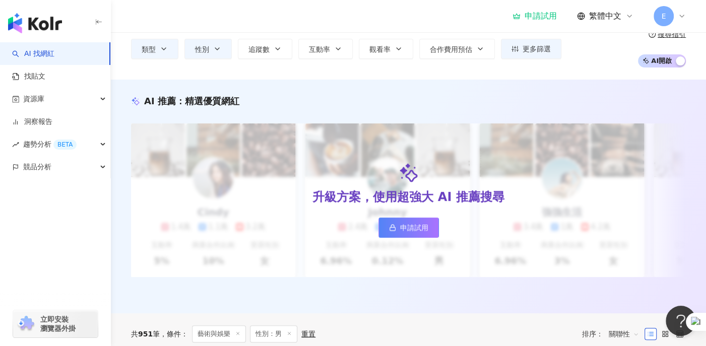
scroll to position [16, 0]
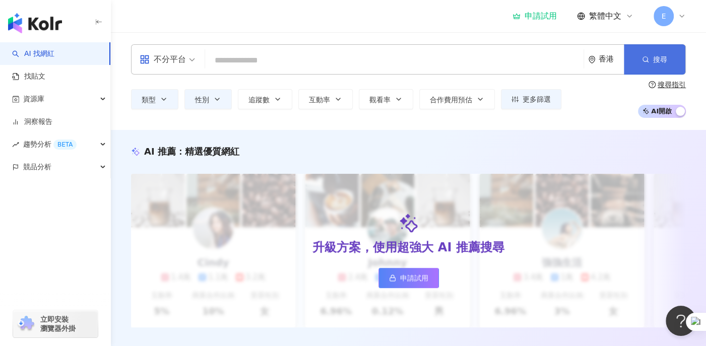
click at [660, 56] on span "搜尋" at bounding box center [661, 59] width 14 height 8
click at [164, 104] on button "類型" at bounding box center [154, 99] width 47 height 20
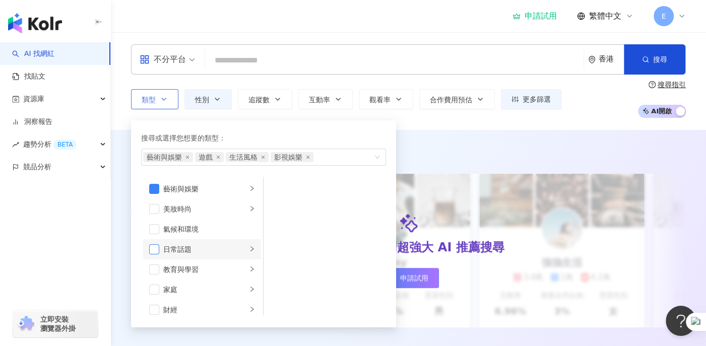
click at [155, 252] on span "button" at bounding box center [154, 250] width 10 height 10
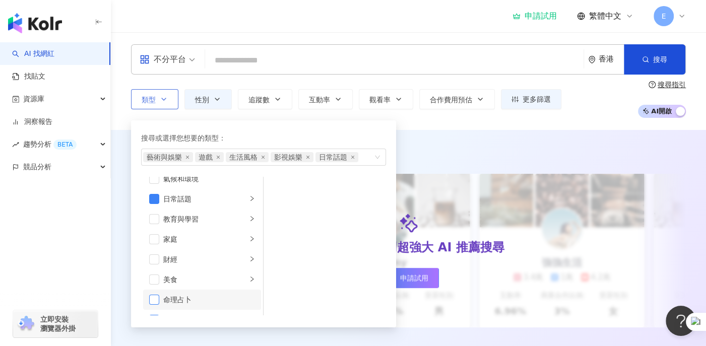
click at [155, 299] on span "button" at bounding box center [154, 300] width 10 height 10
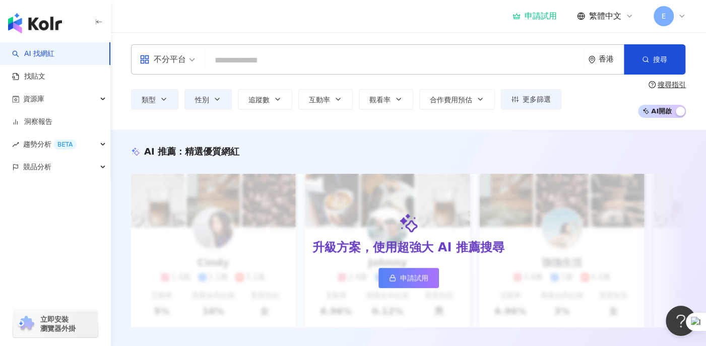
click at [348, 36] on div "不分平台 香港 搜尋 類型 搜尋或選擇您想要的類型： 藝術與娛樂 遊戲 生活風格 影視娛樂 日常話題 命理占卜 藝術與娛樂 美妝時尚 氣候和環境 日常話題 教…" at bounding box center [409, 81] width 596 height 98
click at [216, 96] on icon "button" at bounding box center [217, 99] width 8 height 8
click at [267, 97] on span "追蹤數" at bounding box center [259, 100] width 21 height 8
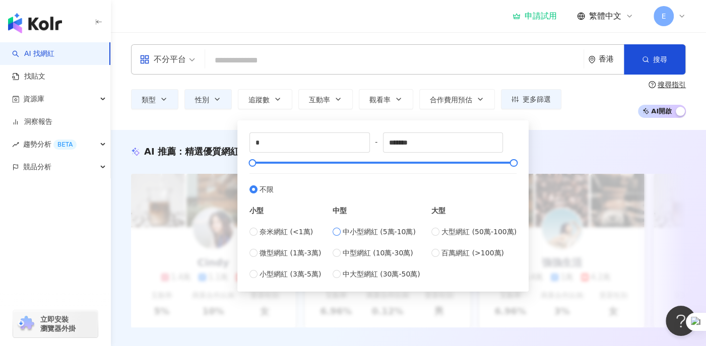
type input "*****"
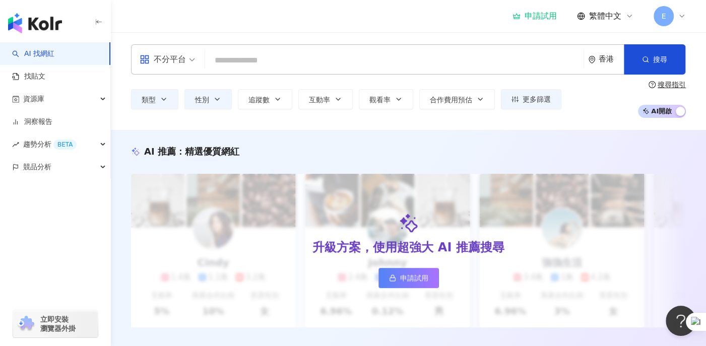
click at [418, 27] on div "申請試用 繁體中文 E" at bounding box center [408, 16] width 555 height 32
click at [664, 64] on span "搜尋" at bounding box center [661, 59] width 14 height 8
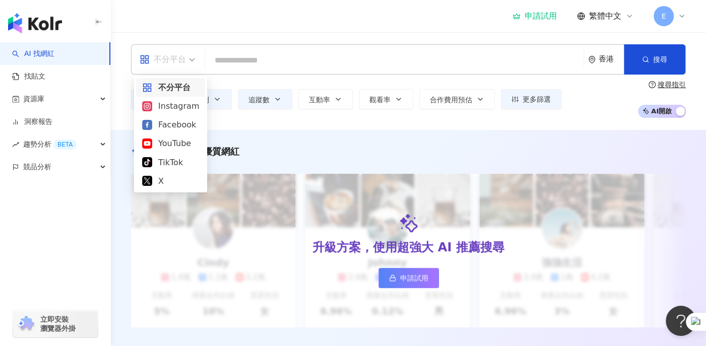
click at [179, 64] on div "不分平台" at bounding box center [163, 59] width 46 height 16
click at [167, 106] on div "Instagram" at bounding box center [170, 106] width 57 height 13
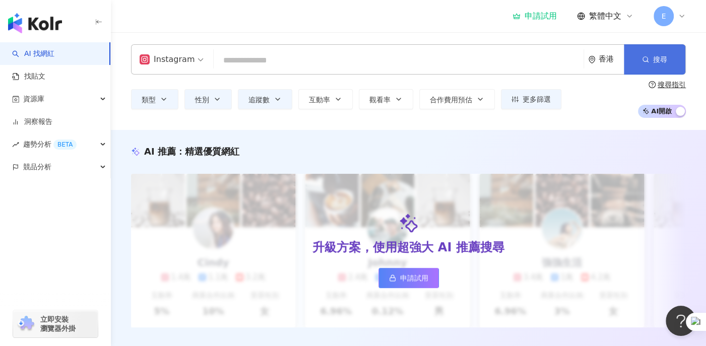
click at [657, 63] on span "搜尋" at bounding box center [661, 59] width 14 height 8
click at [159, 101] on button "類型" at bounding box center [154, 99] width 47 height 20
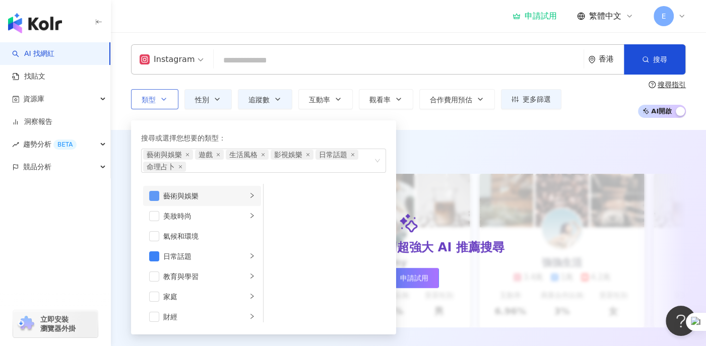
click at [155, 196] on span "button" at bounding box center [154, 196] width 10 height 10
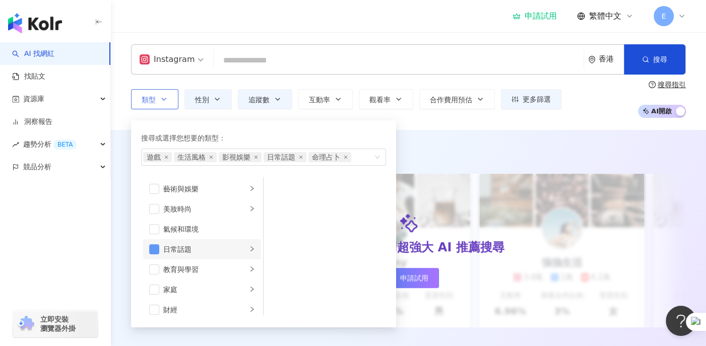
click at [154, 248] on span "button" at bounding box center [154, 250] width 10 height 10
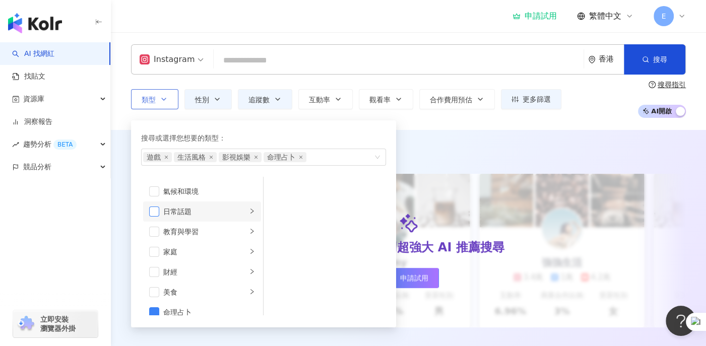
scroll to position [101, 0]
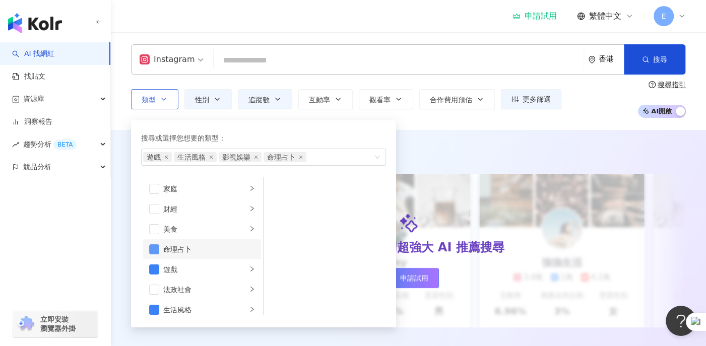
click at [154, 251] on span "button" at bounding box center [154, 250] width 10 height 10
click at [154, 274] on span "button" at bounding box center [154, 270] width 10 height 10
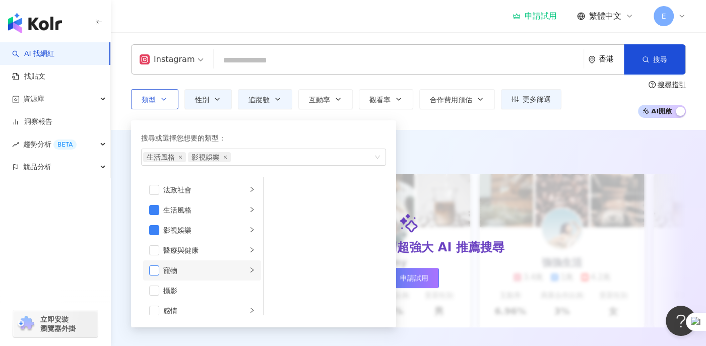
scroll to position [202, 0]
click at [154, 211] on span "button" at bounding box center [154, 209] width 10 height 10
click at [153, 225] on span "button" at bounding box center [154, 229] width 10 height 10
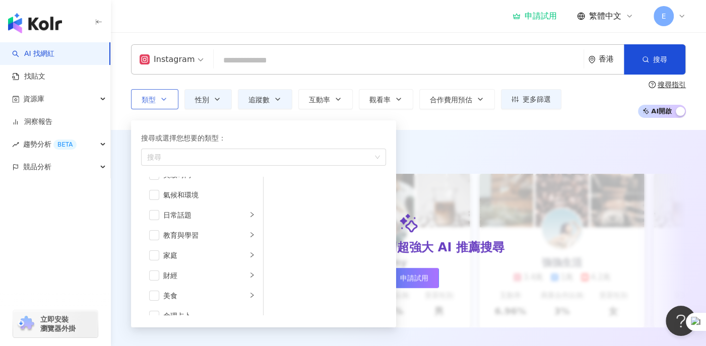
scroll to position [0, 0]
click at [154, 192] on span "button" at bounding box center [154, 189] width 10 height 10
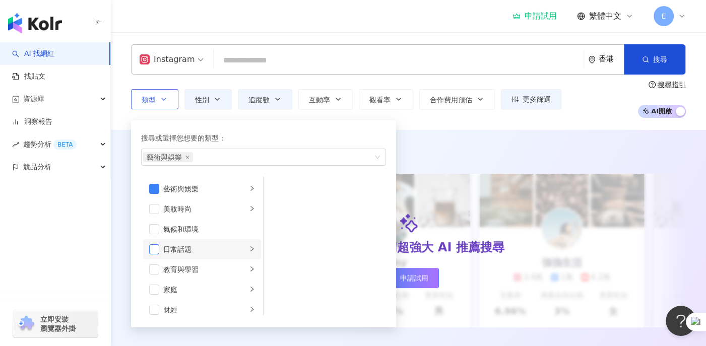
click at [154, 251] on span "button" at bounding box center [154, 250] width 10 height 10
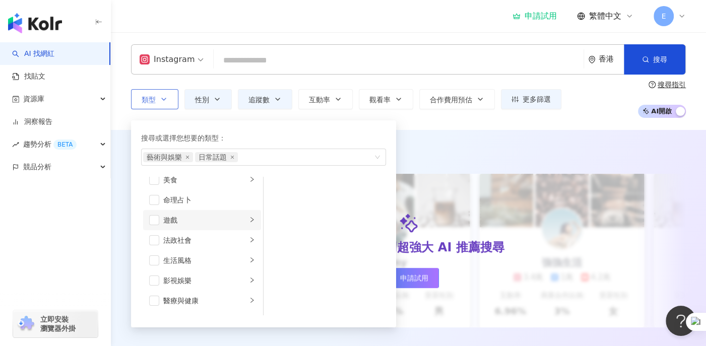
scroll to position [202, 0]
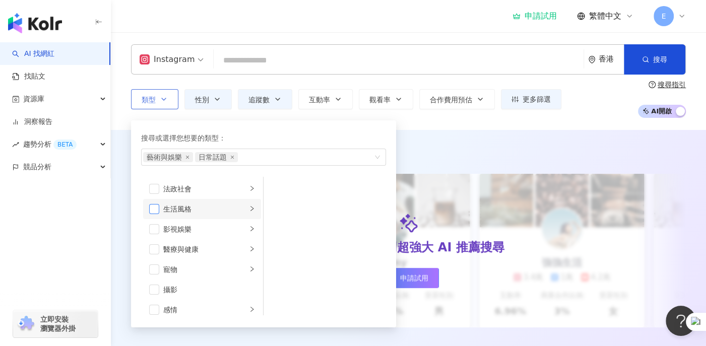
click at [153, 209] on span "button" at bounding box center [154, 209] width 10 height 10
click at [155, 269] on span "button" at bounding box center [154, 270] width 10 height 10
click at [381, 32] on div "申請試用 繁體中文 E" at bounding box center [408, 16] width 555 height 32
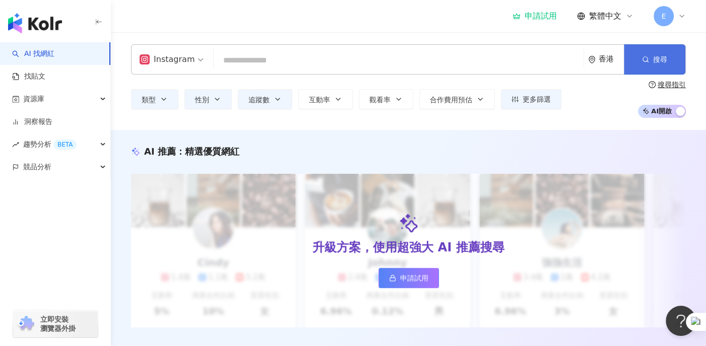
click at [665, 64] on span "搜尋" at bounding box center [661, 59] width 14 height 8
click at [167, 102] on icon "button" at bounding box center [164, 99] width 8 height 8
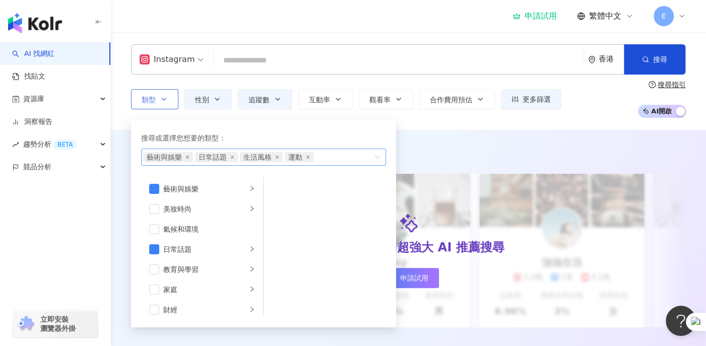
click at [190, 159] on span "藝術與娛樂" at bounding box center [168, 157] width 50 height 10
click at [184, 157] on span "藝術與娛樂" at bounding box center [168, 157] width 50 height 10
click at [187, 157] on icon "close" at bounding box center [188, 157] width 4 height 4
click at [182, 157] on icon "close" at bounding box center [181, 157] width 4 height 4
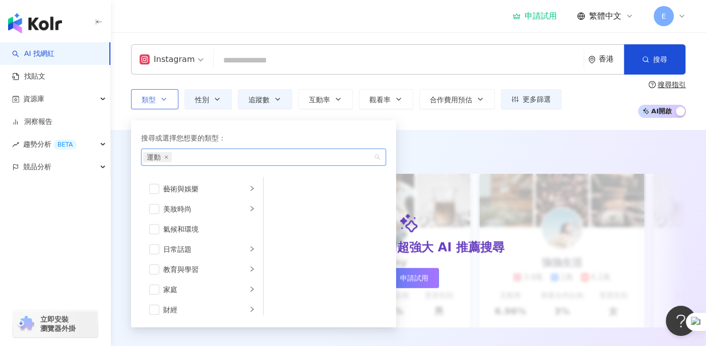
click at [392, 24] on div "申請試用 繁體中文 E" at bounding box center [408, 16] width 555 height 32
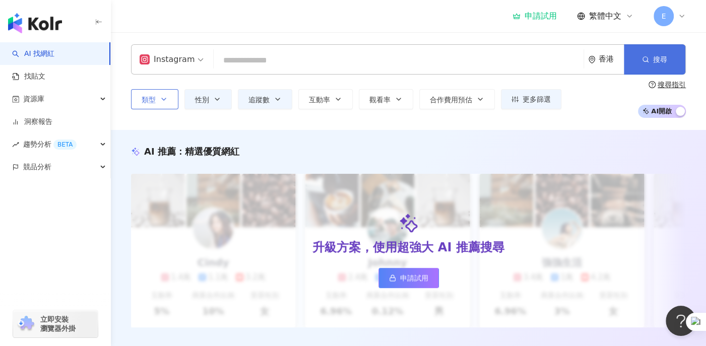
click at [655, 57] on span "搜尋" at bounding box center [661, 59] width 14 height 8
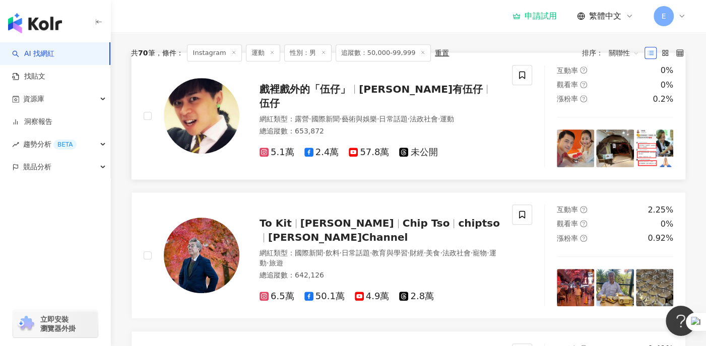
scroll to position [202, 0]
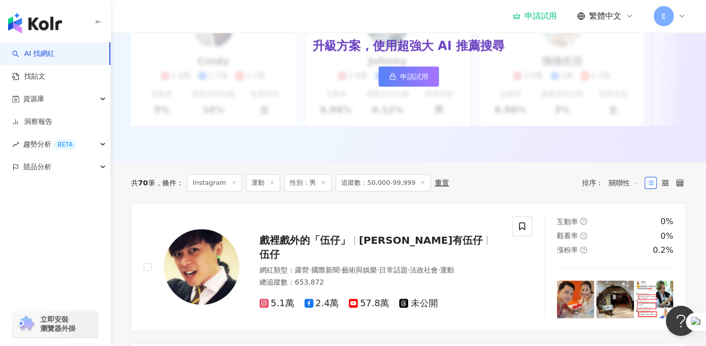
click at [421, 185] on icon at bounding box center [423, 182] width 5 height 5
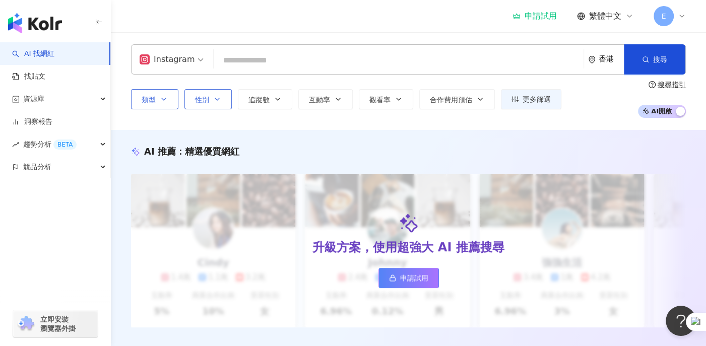
click at [218, 99] on icon "button" at bounding box center [217, 99] width 4 height 2
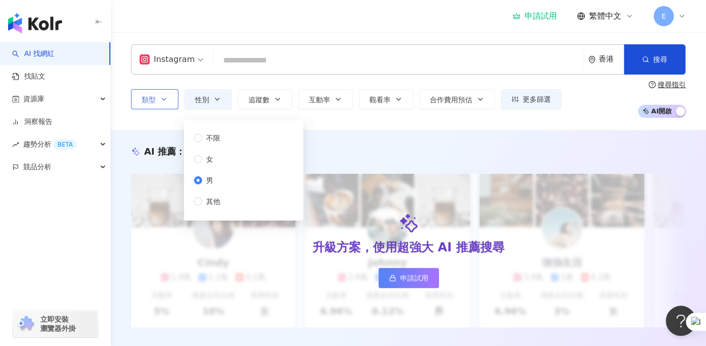
drag, startPoint x: 335, startPoint y: 30, endPoint x: 592, endPoint y: 35, distance: 256.7
click at [336, 30] on div "申請試用 繁體中文 E" at bounding box center [408, 16] width 555 height 32
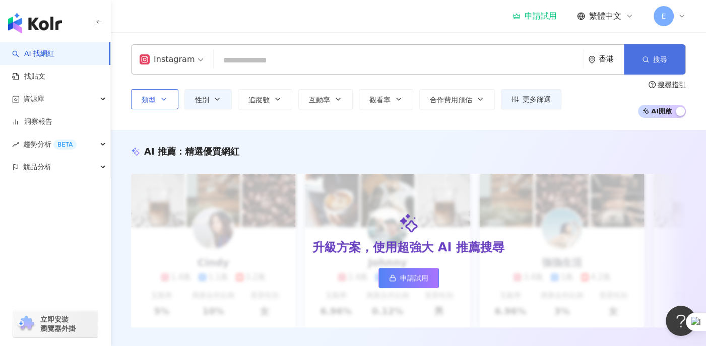
click at [662, 55] on span "搜尋" at bounding box center [661, 59] width 14 height 8
click at [538, 101] on span "更多篩選" at bounding box center [537, 99] width 28 height 8
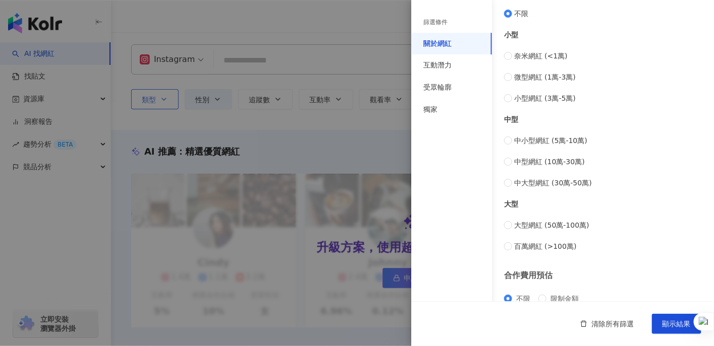
scroll to position [413, 0]
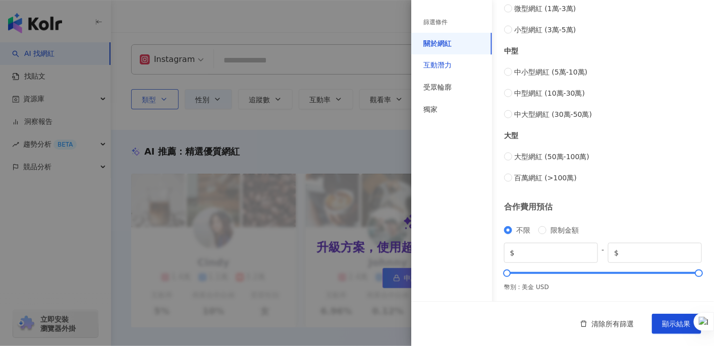
click at [436, 66] on div "互動潛力" at bounding box center [437, 66] width 28 height 10
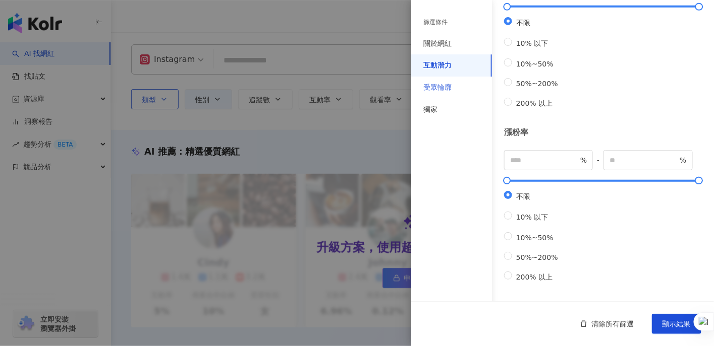
click at [434, 81] on div "受眾輪廓" at bounding box center [451, 88] width 81 height 22
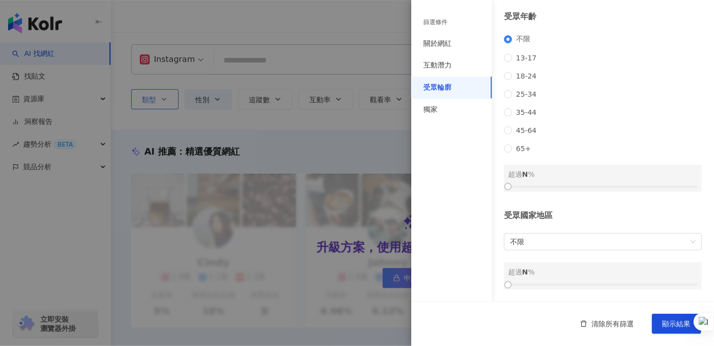
scroll to position [143, 0]
click at [432, 106] on div "獨家" at bounding box center [430, 110] width 14 height 10
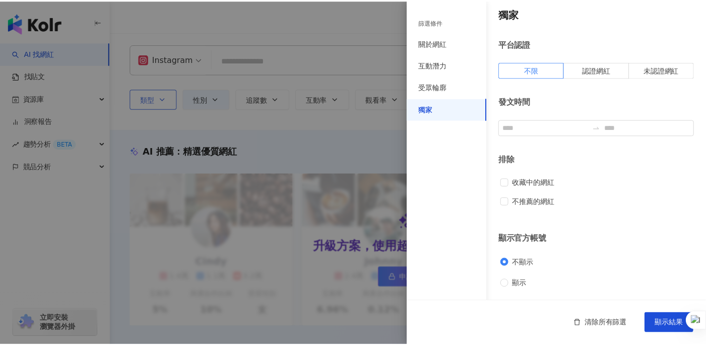
scroll to position [6, 0]
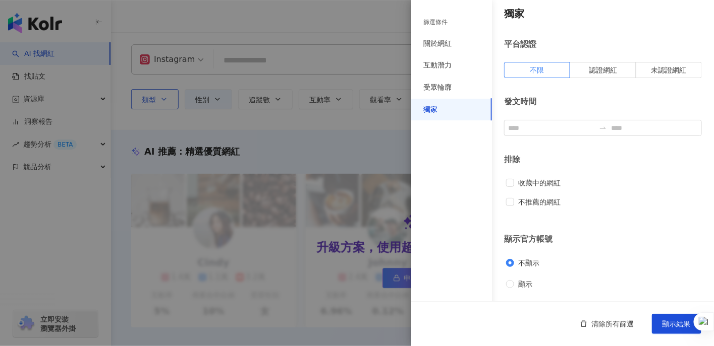
click at [371, 14] on div at bounding box center [357, 173] width 714 height 346
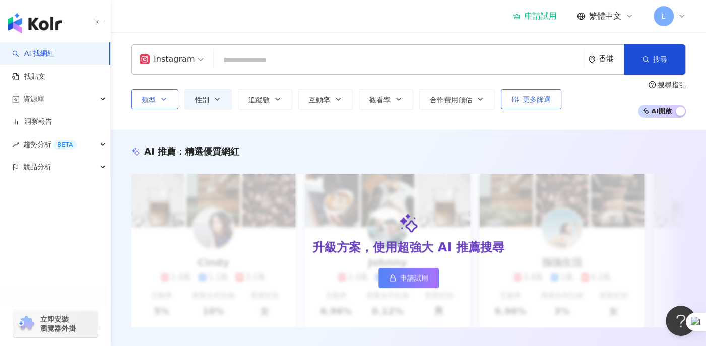
click at [543, 98] on span "更多篩選" at bounding box center [537, 99] width 28 height 8
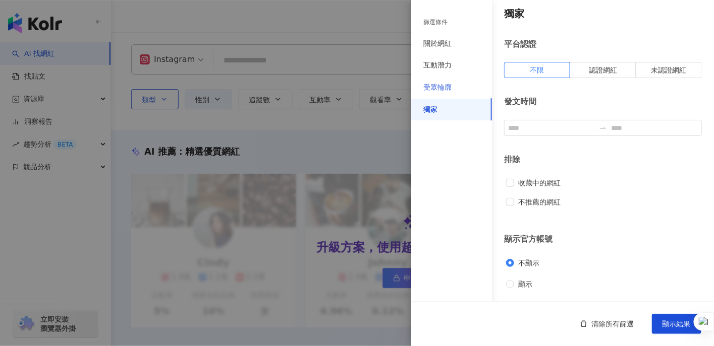
click at [450, 81] on div "受眾輪廓" at bounding box center [451, 88] width 81 height 22
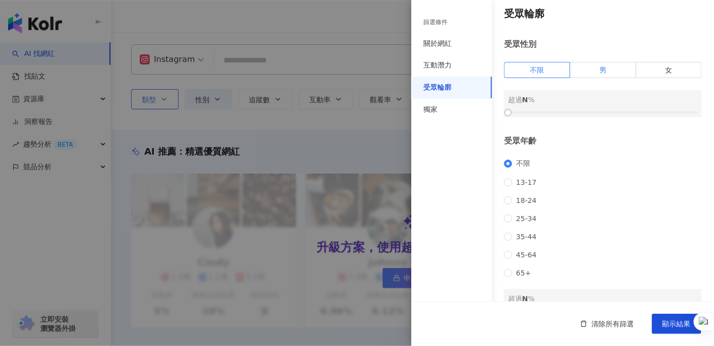
click at [612, 67] on label "男" at bounding box center [603, 70] width 66 height 16
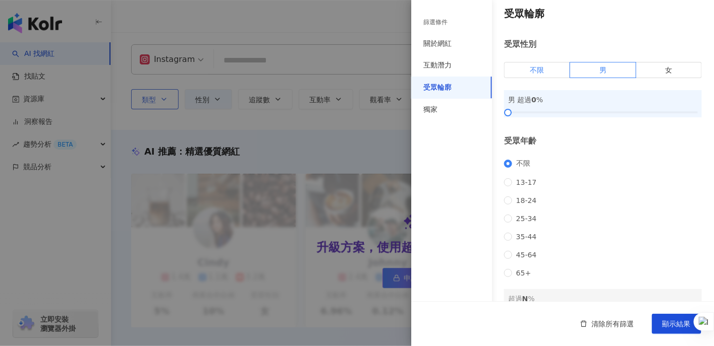
click at [561, 68] on label "不限" at bounding box center [537, 70] width 66 height 16
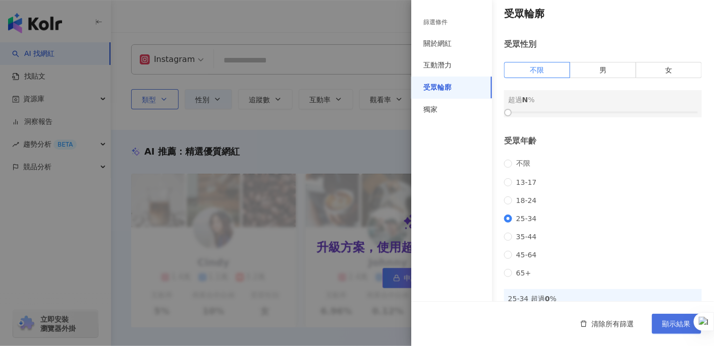
click at [679, 322] on span "顯示結果" at bounding box center [676, 324] width 28 height 8
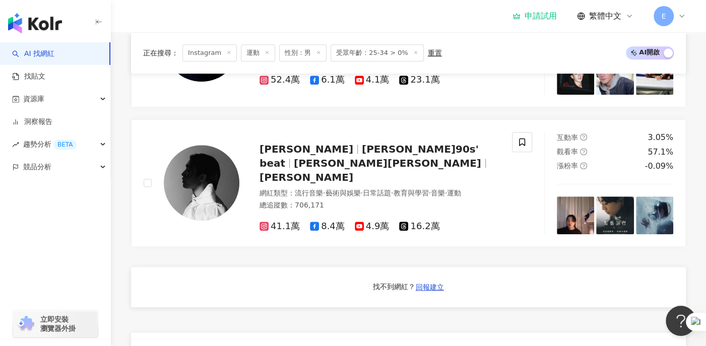
scroll to position [701, 0]
